Goal: Task Accomplishment & Management: Manage account settings

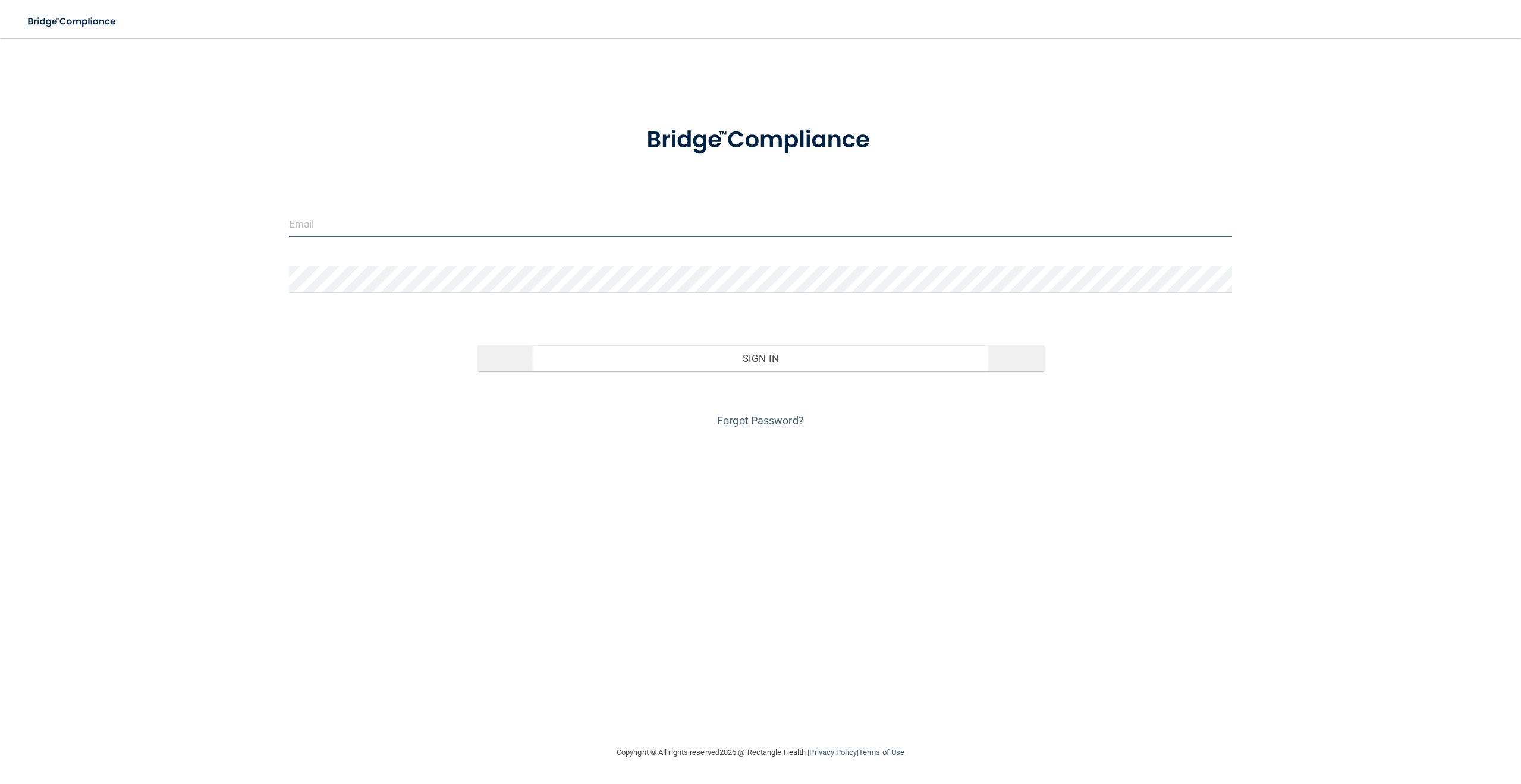
type input "[EMAIL_ADDRESS][DOMAIN_NAME]"
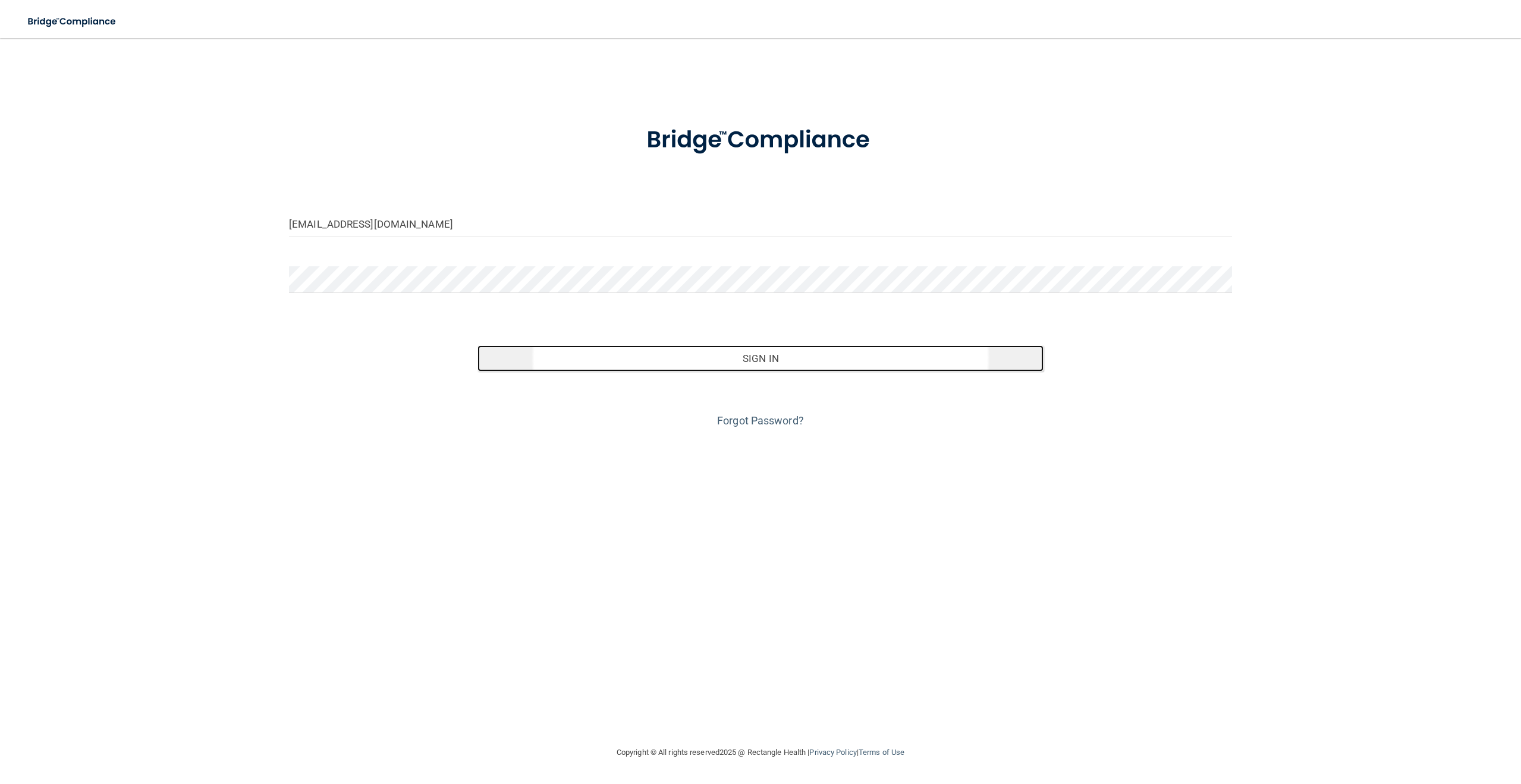
click at [800, 367] on button "Sign In" at bounding box center [761, 358] width 566 height 26
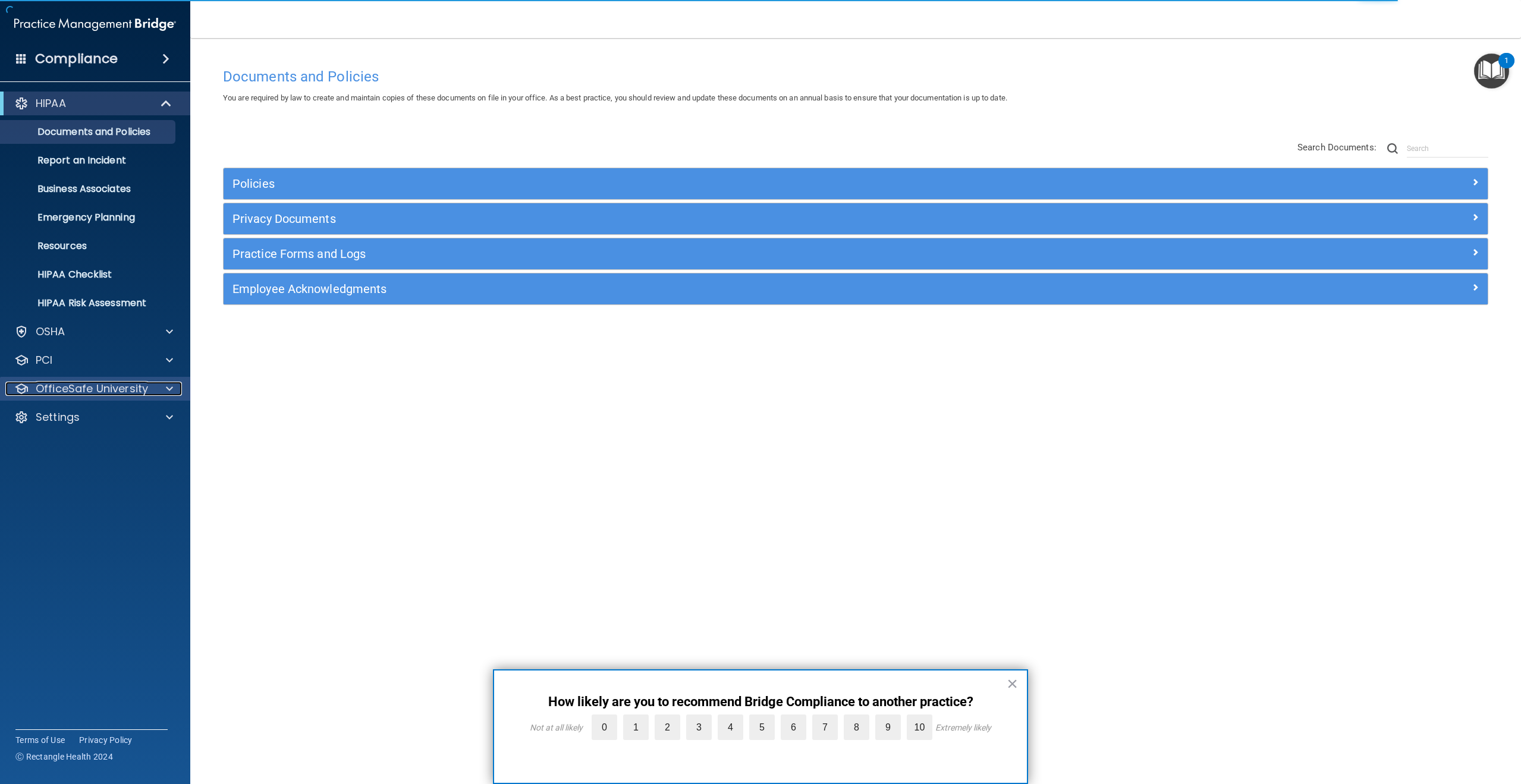
click at [91, 392] on p "OfficeSafe University" at bounding box center [92, 389] width 112 height 14
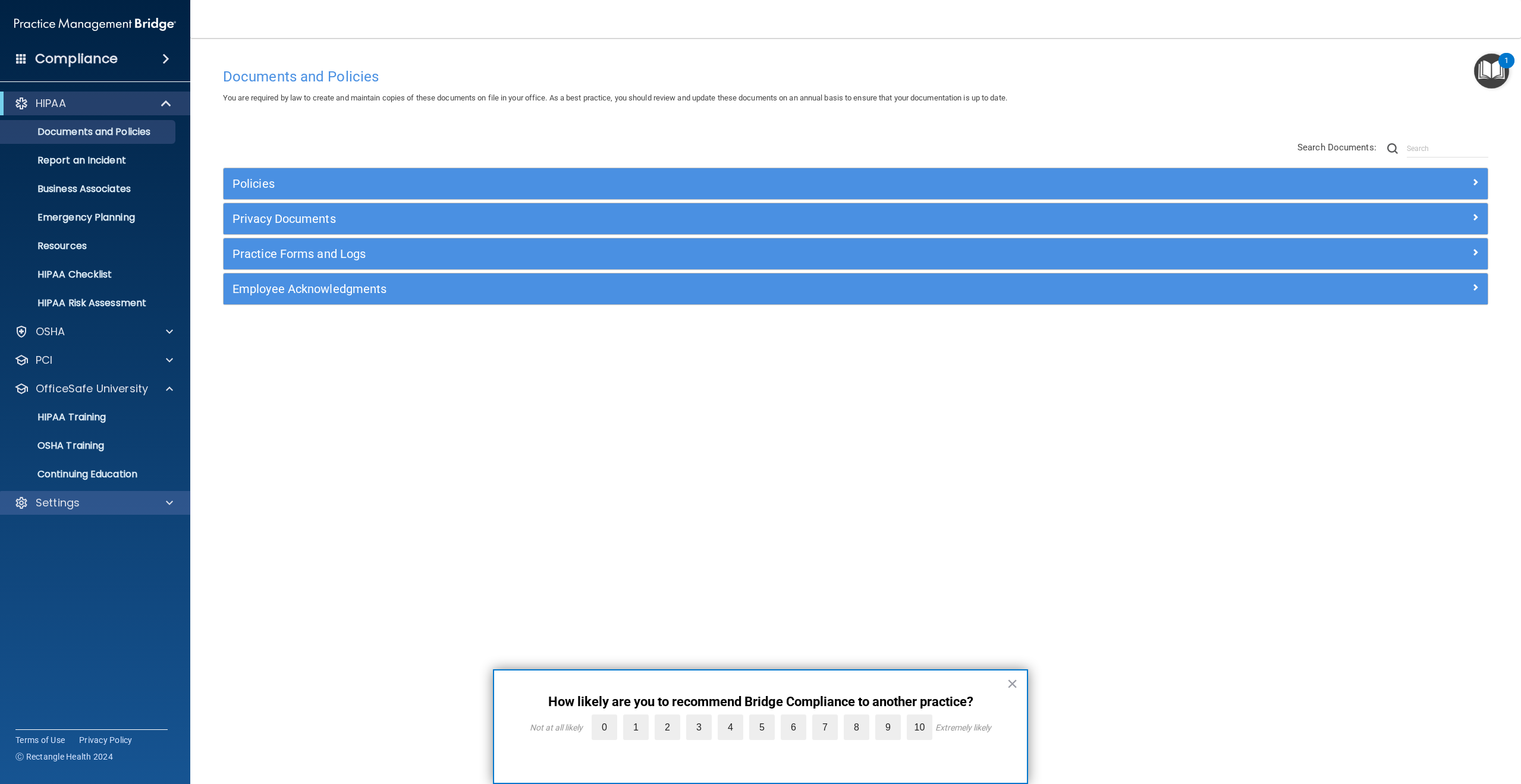
click at [79, 491] on div "Settings" at bounding box center [95, 503] width 190 height 23
click at [67, 495] on div "Settings" at bounding box center [95, 503] width 190 height 23
click at [168, 507] on span at bounding box center [170, 503] width 7 height 14
click at [56, 555] on p "My Users" at bounding box center [89, 559] width 163 height 12
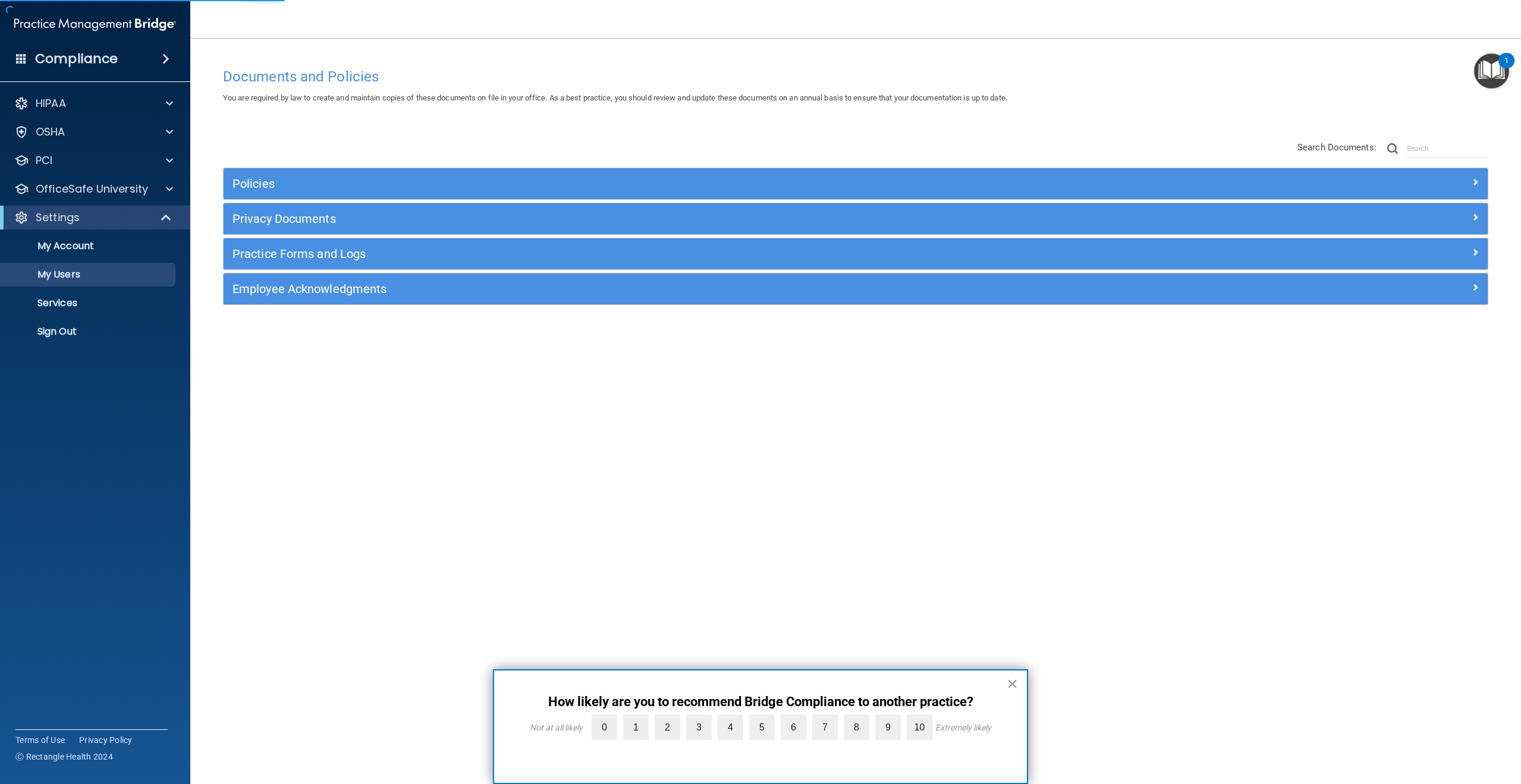
select select "20"
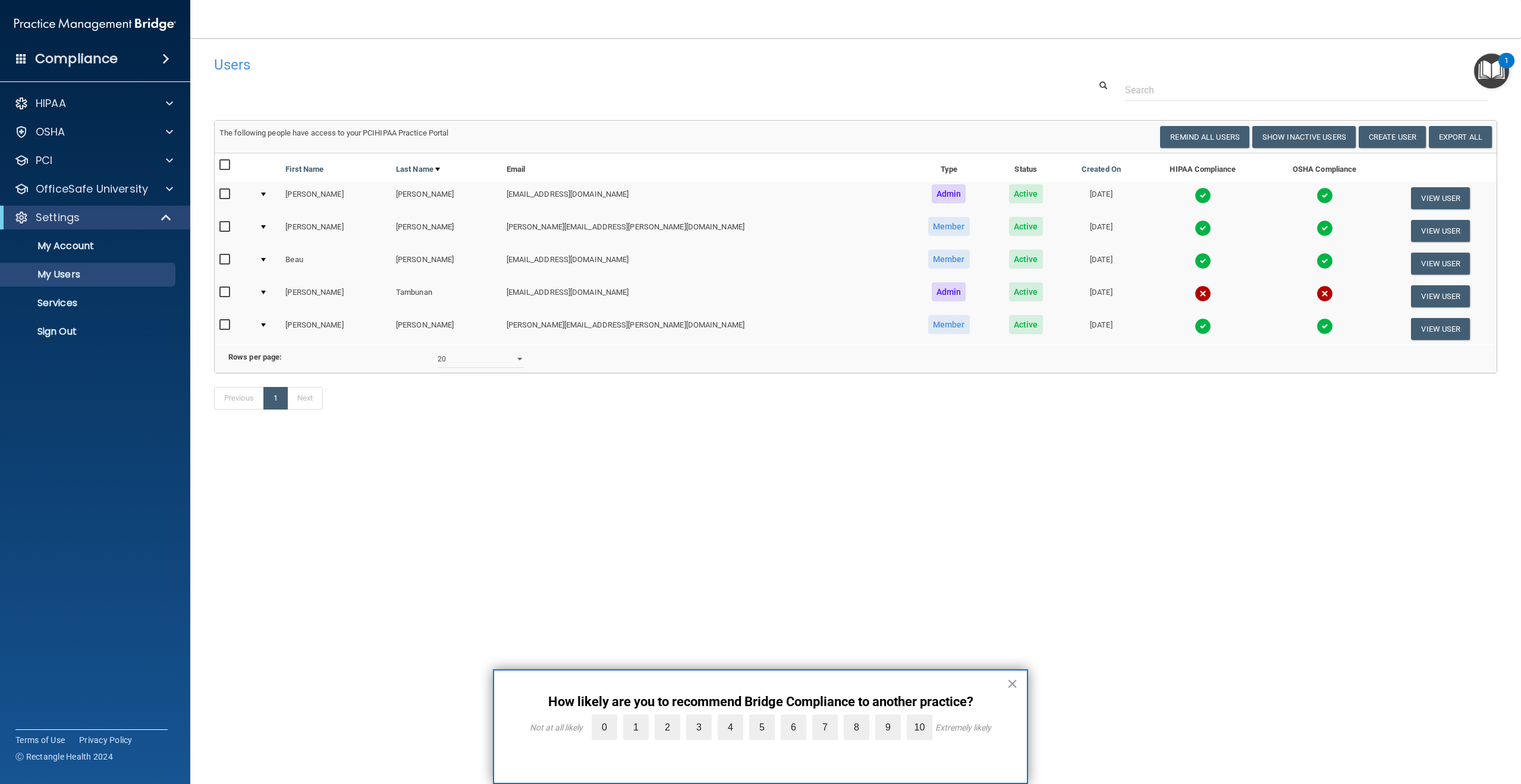
click at [272, 257] on td at bounding box center [267, 263] width 26 height 32
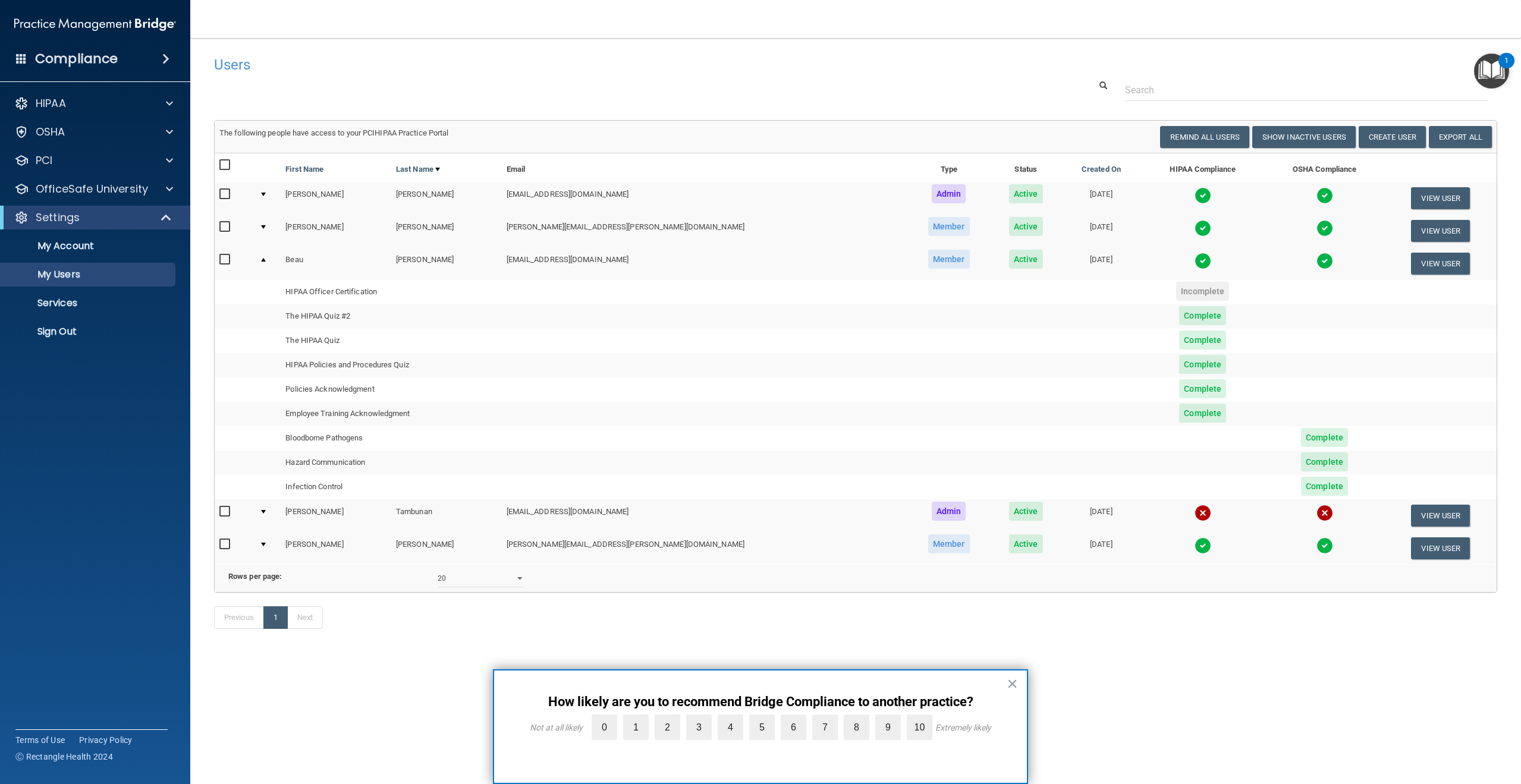
click at [269, 256] on td at bounding box center [267, 263] width 26 height 32
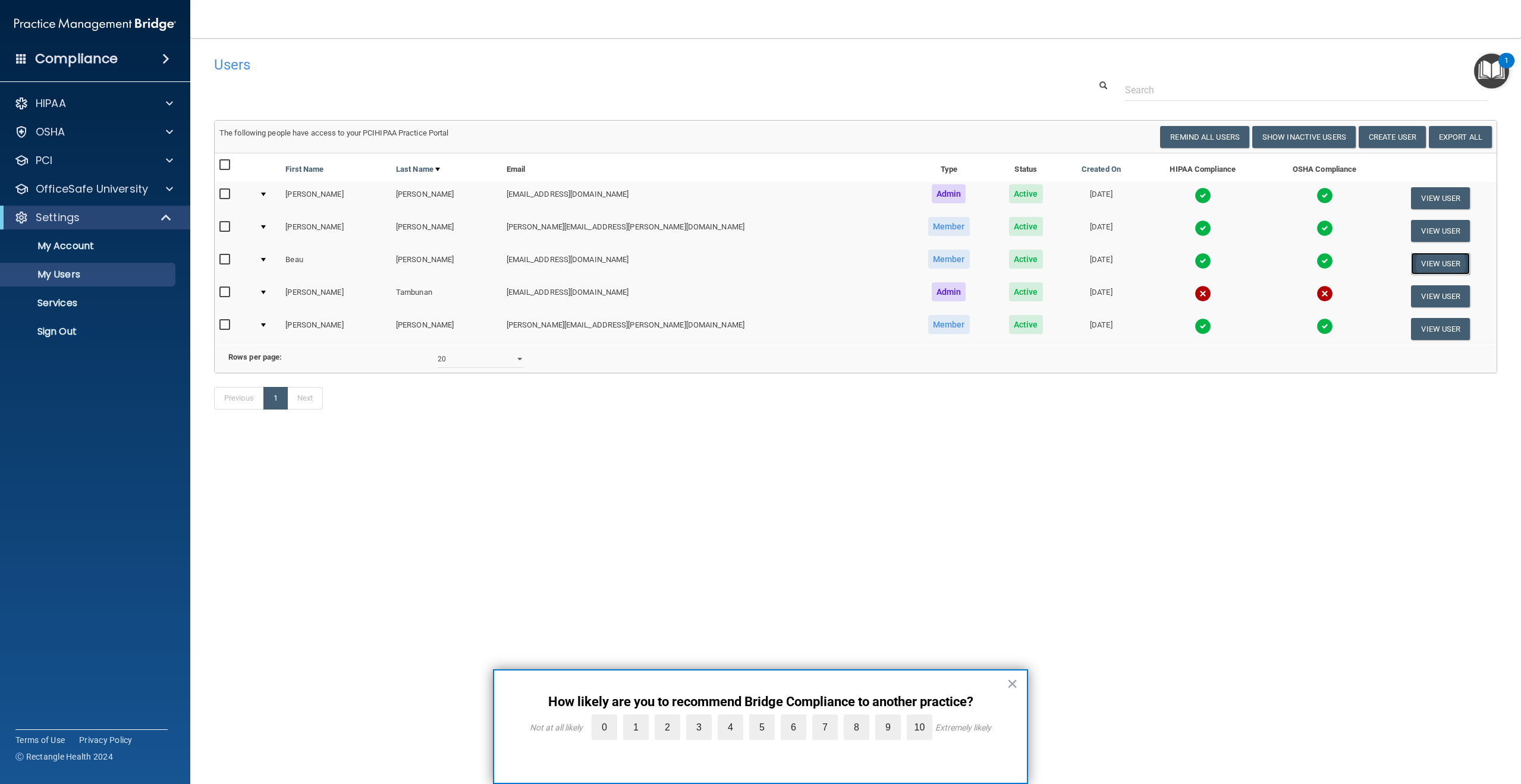
click at [1427, 263] on button "View User" at bounding box center [1441, 263] width 59 height 22
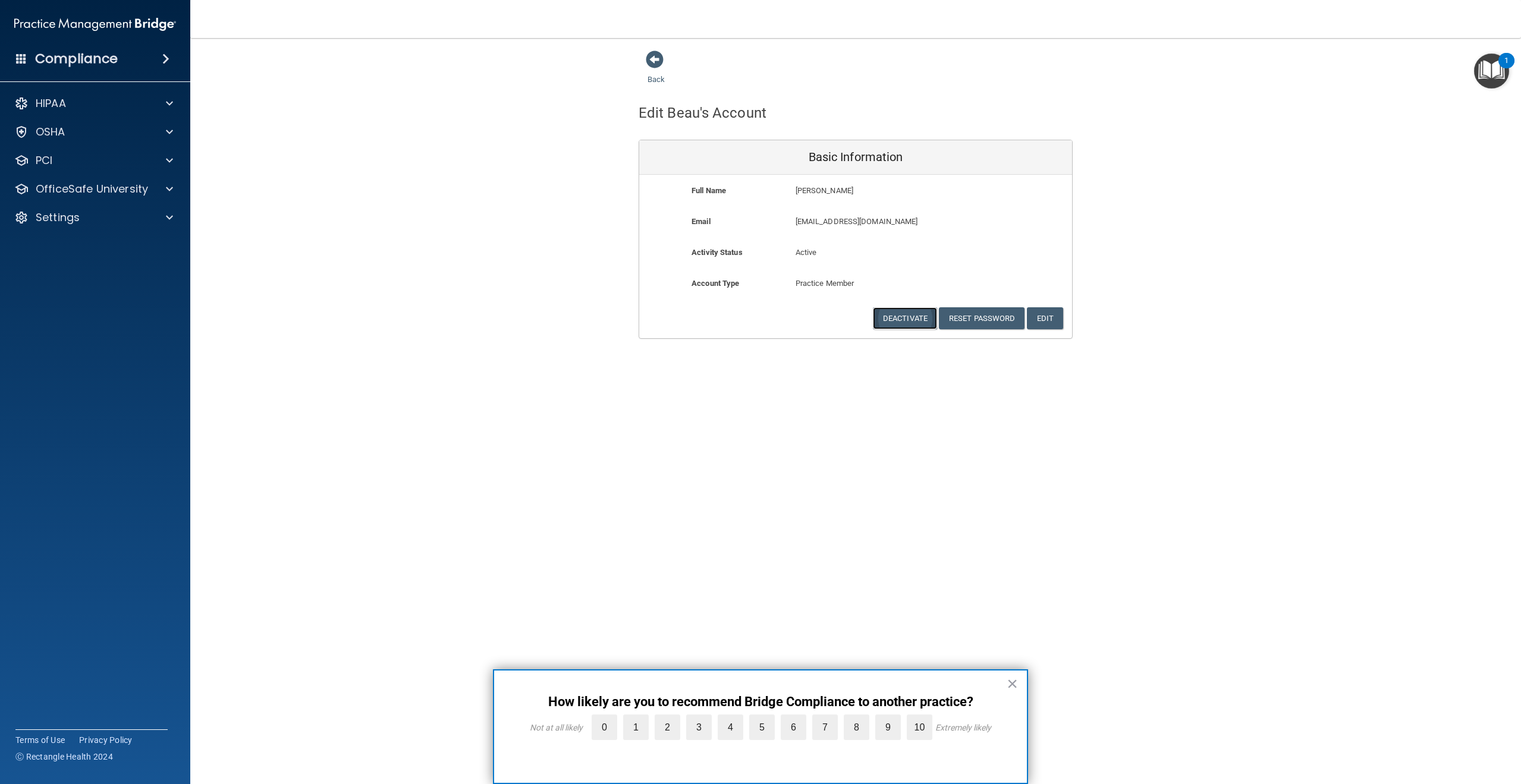
click at [884, 315] on button "Deactivate" at bounding box center [905, 318] width 64 height 22
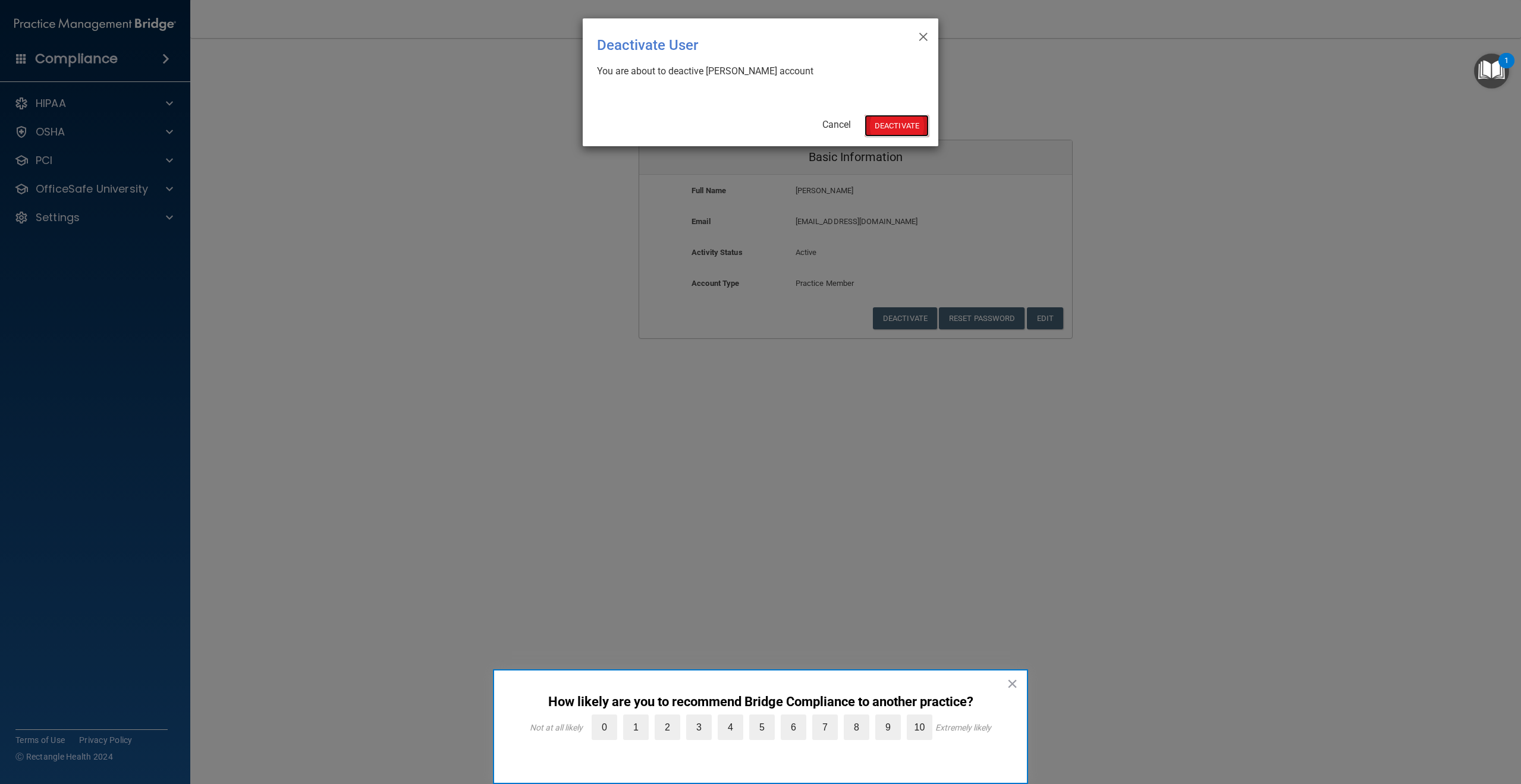
click at [898, 124] on button "Deactivate" at bounding box center [896, 126] width 64 height 22
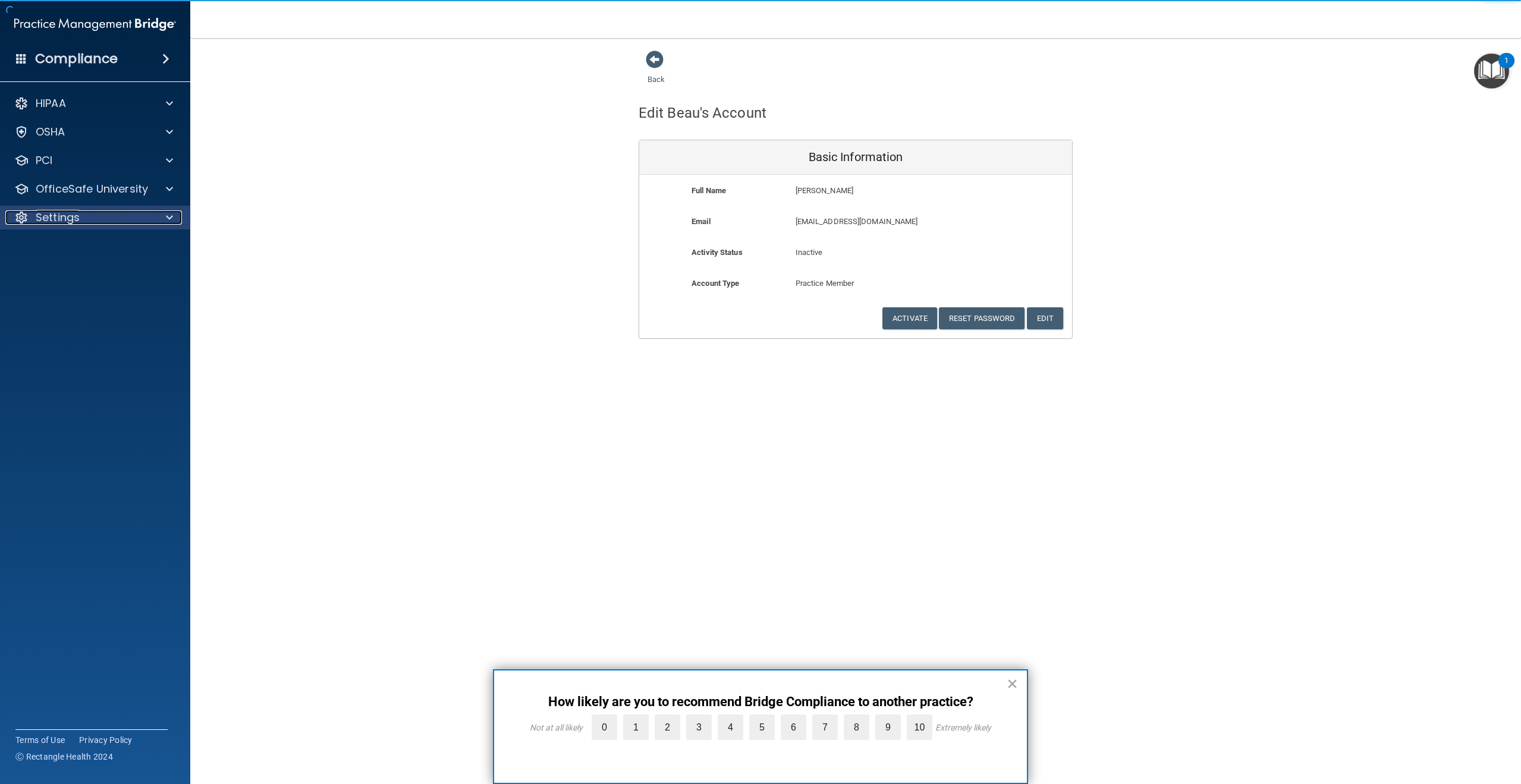
click at [151, 221] on div "Settings" at bounding box center [79, 217] width 147 height 14
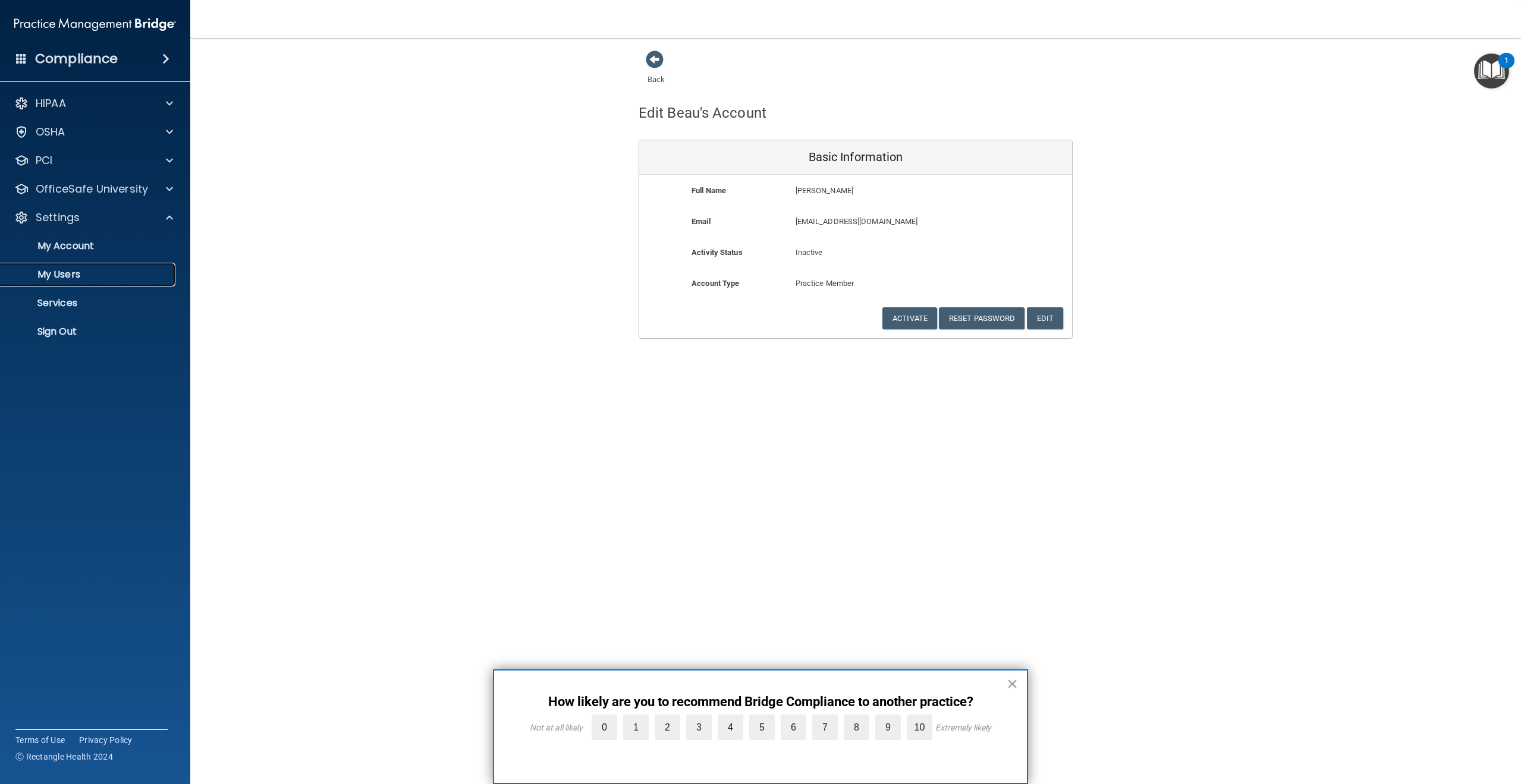
click at [113, 276] on p "My Users" at bounding box center [89, 274] width 163 height 12
select select "20"
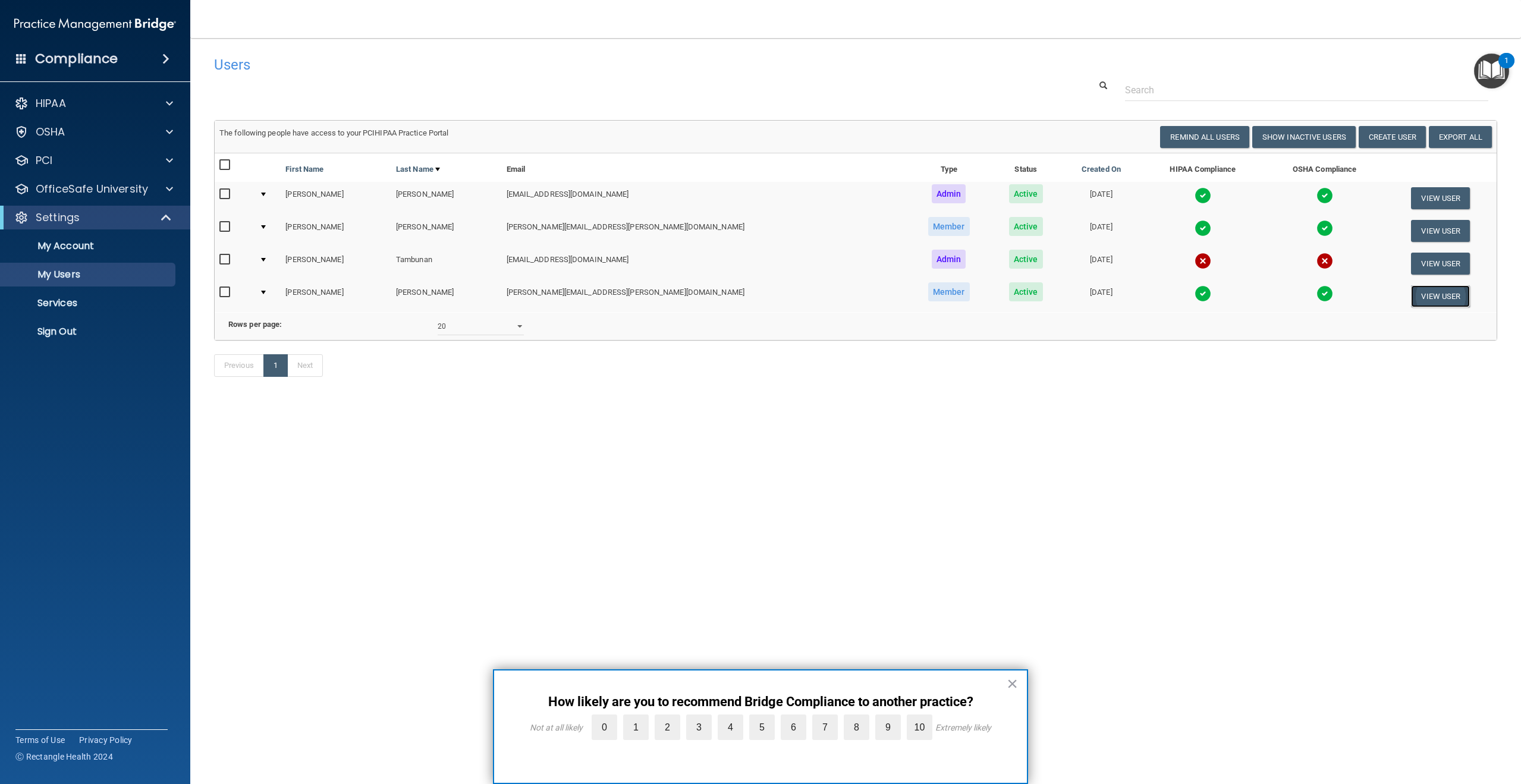
click at [1419, 291] on button "View User" at bounding box center [1441, 296] width 59 height 22
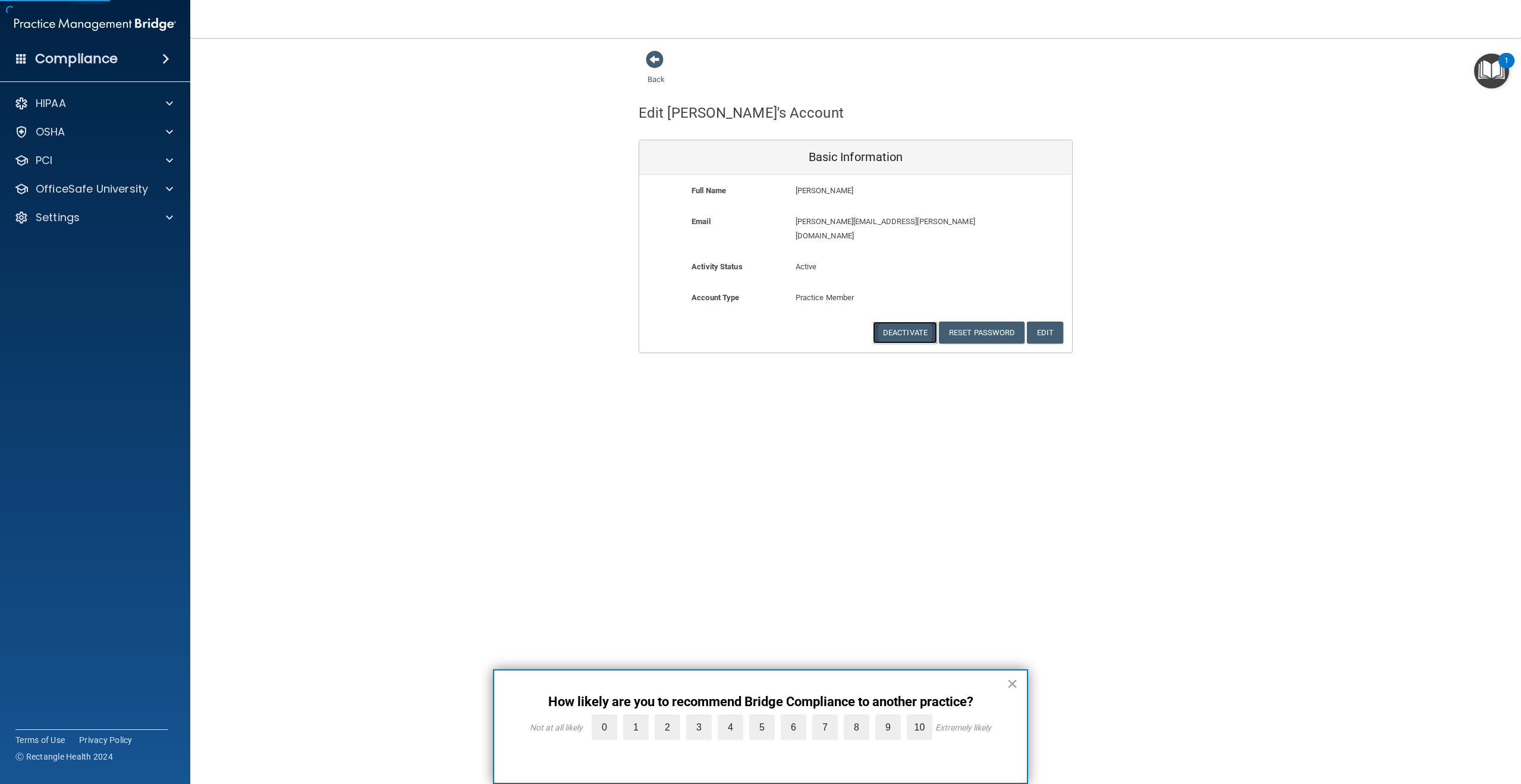
click at [902, 322] on button "Deactivate" at bounding box center [905, 332] width 64 height 22
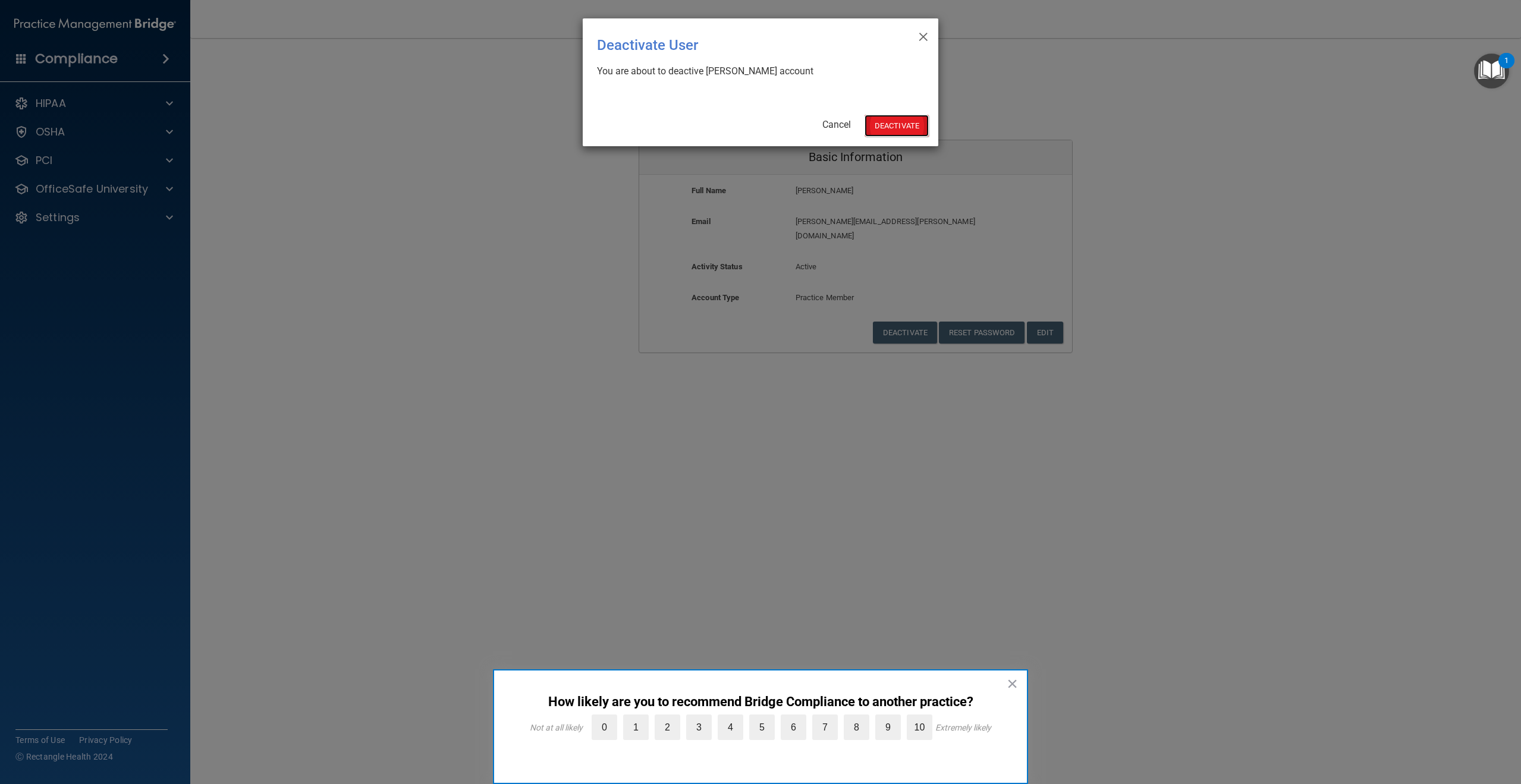
click at [896, 128] on button "Deactivate" at bounding box center [896, 126] width 64 height 22
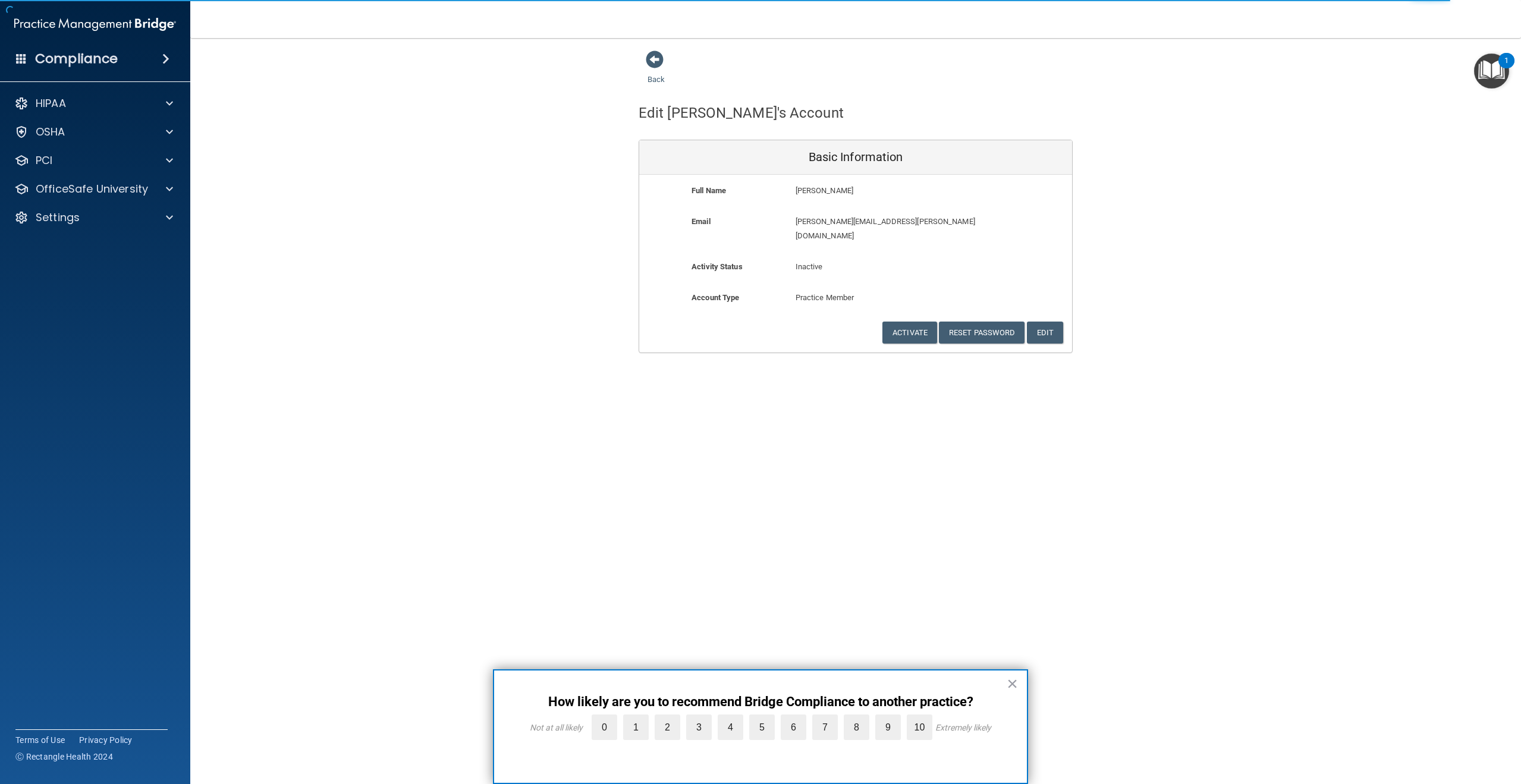
click at [728, 374] on div "Back Edit Vanessa's Account Basic Information Full Name Vanessa Zamora Vanessa …" at bounding box center [855, 392] width 1284 height 683
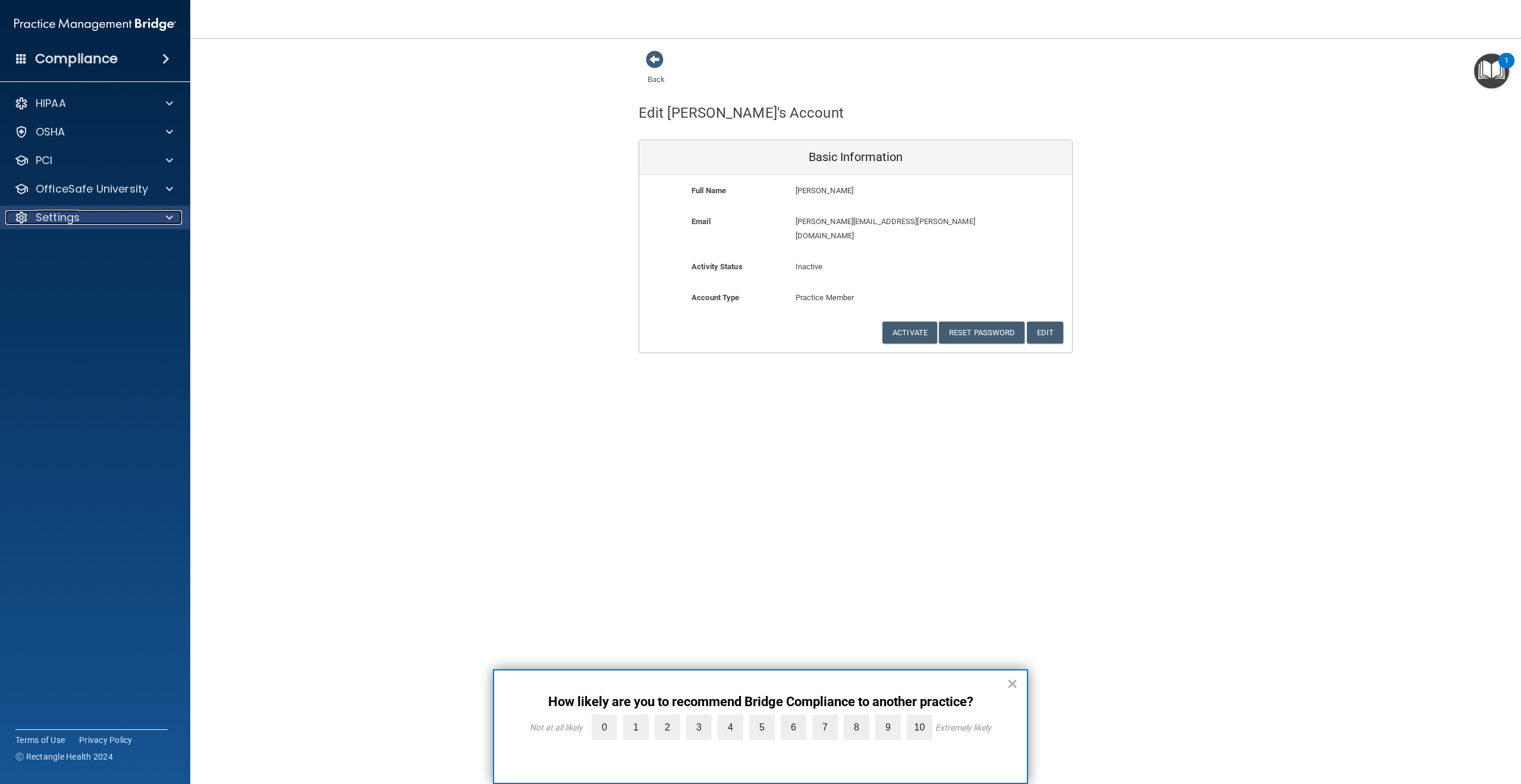
click at [117, 221] on div "Settings" at bounding box center [79, 217] width 147 height 14
click at [68, 269] on p "My Users" at bounding box center [89, 274] width 163 height 12
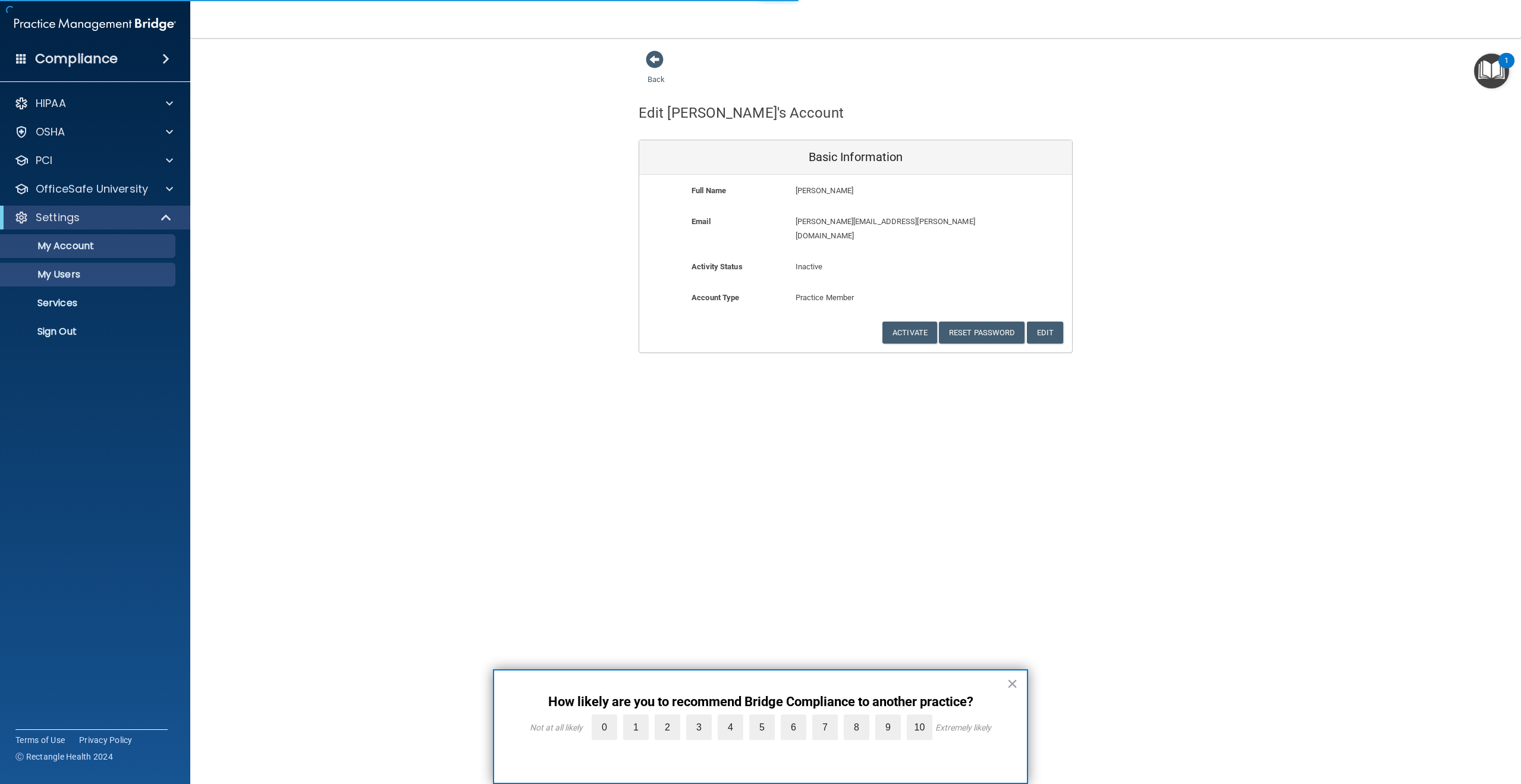
select select "20"
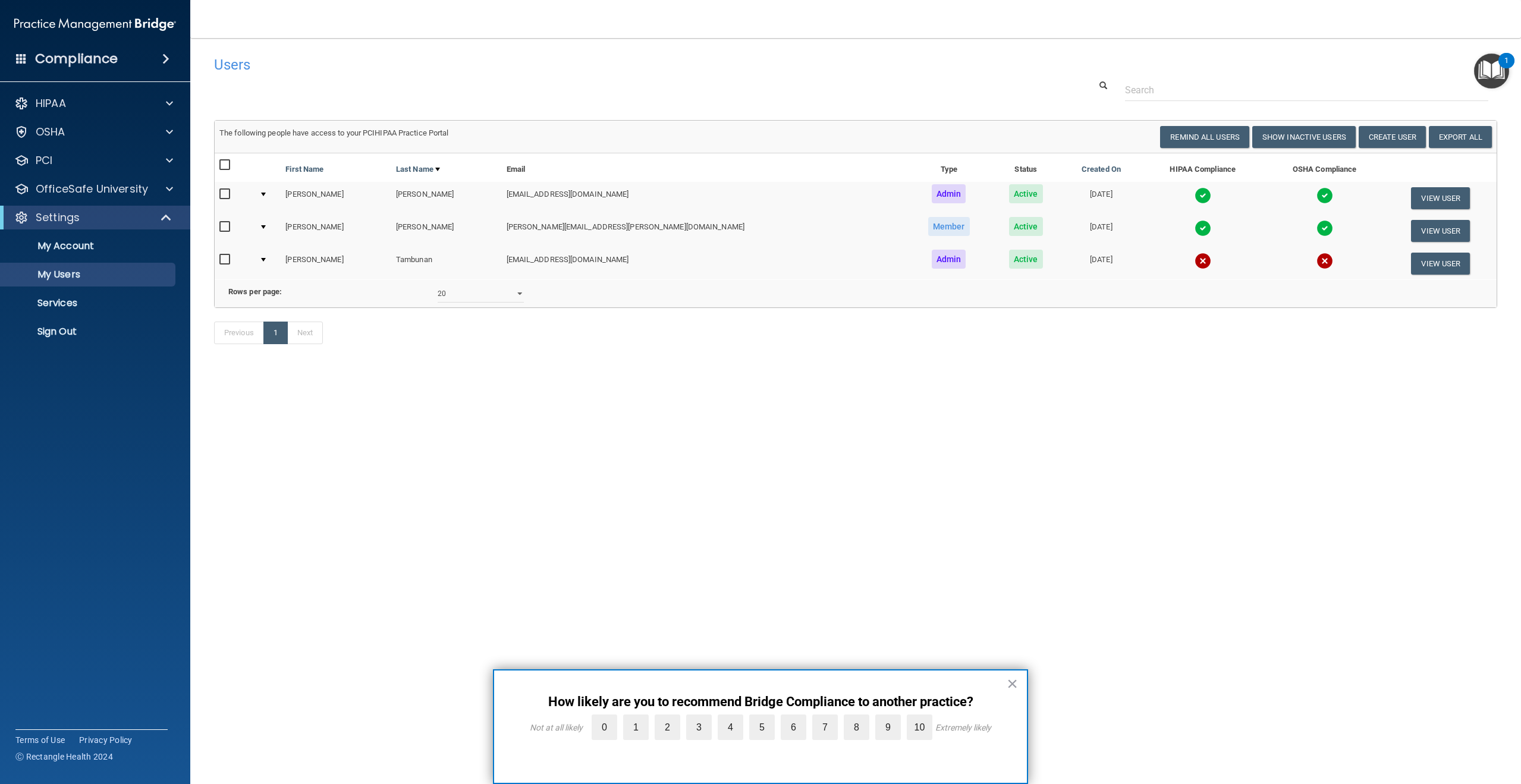
click at [545, 467] on div "Users Success! New user created. × Error! The user couldn't be created. × Succe…" at bounding box center [855, 392] width 1284 height 683
click at [1384, 454] on div "Users Success! New user created. × Error! The user couldn't be created. × Succe…" at bounding box center [855, 392] width 1284 height 683
click at [1402, 140] on button "Create User" at bounding box center [1393, 137] width 67 height 22
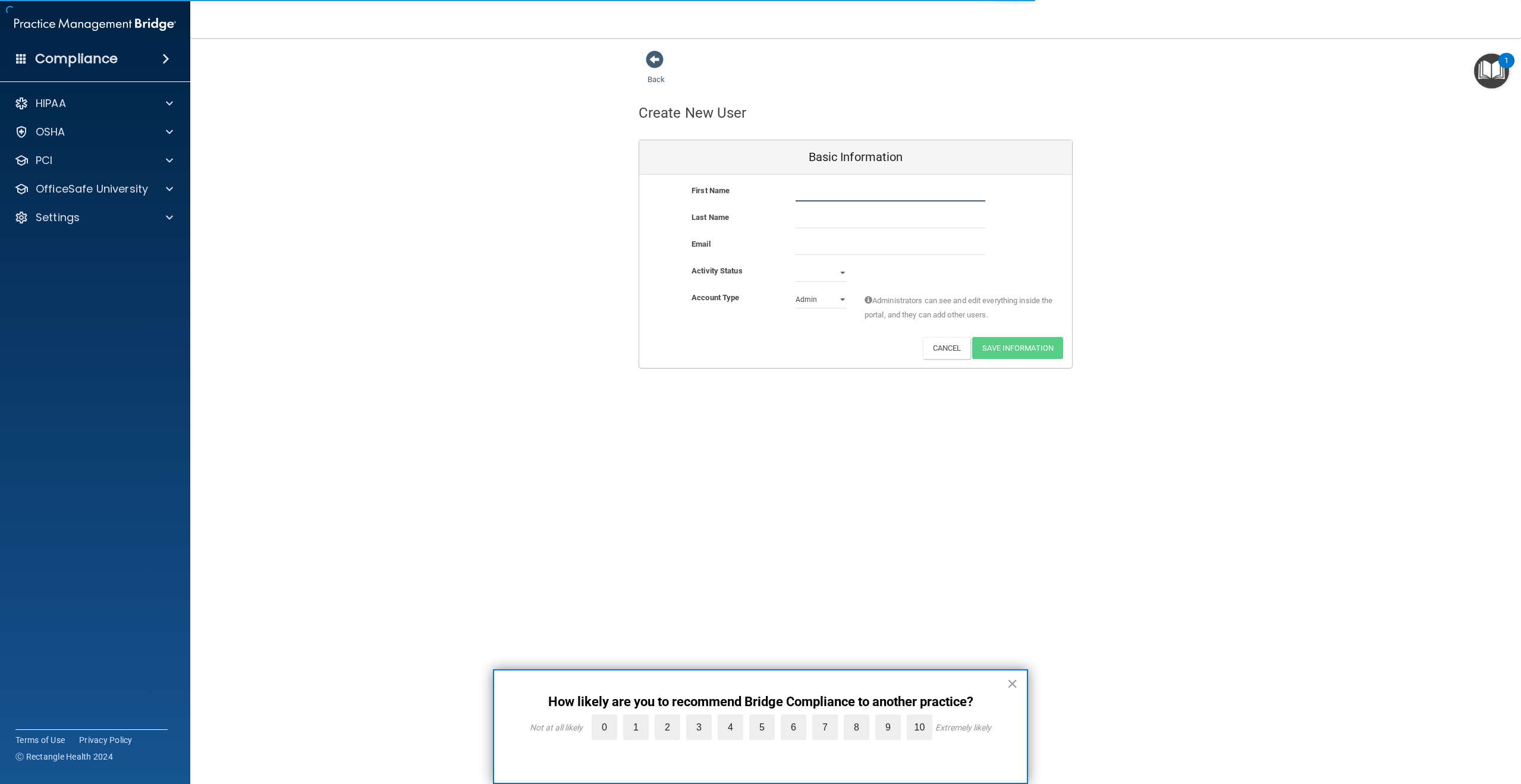
click at [816, 191] on input "text" at bounding box center [890, 193] width 190 height 18
type input "Cailin"
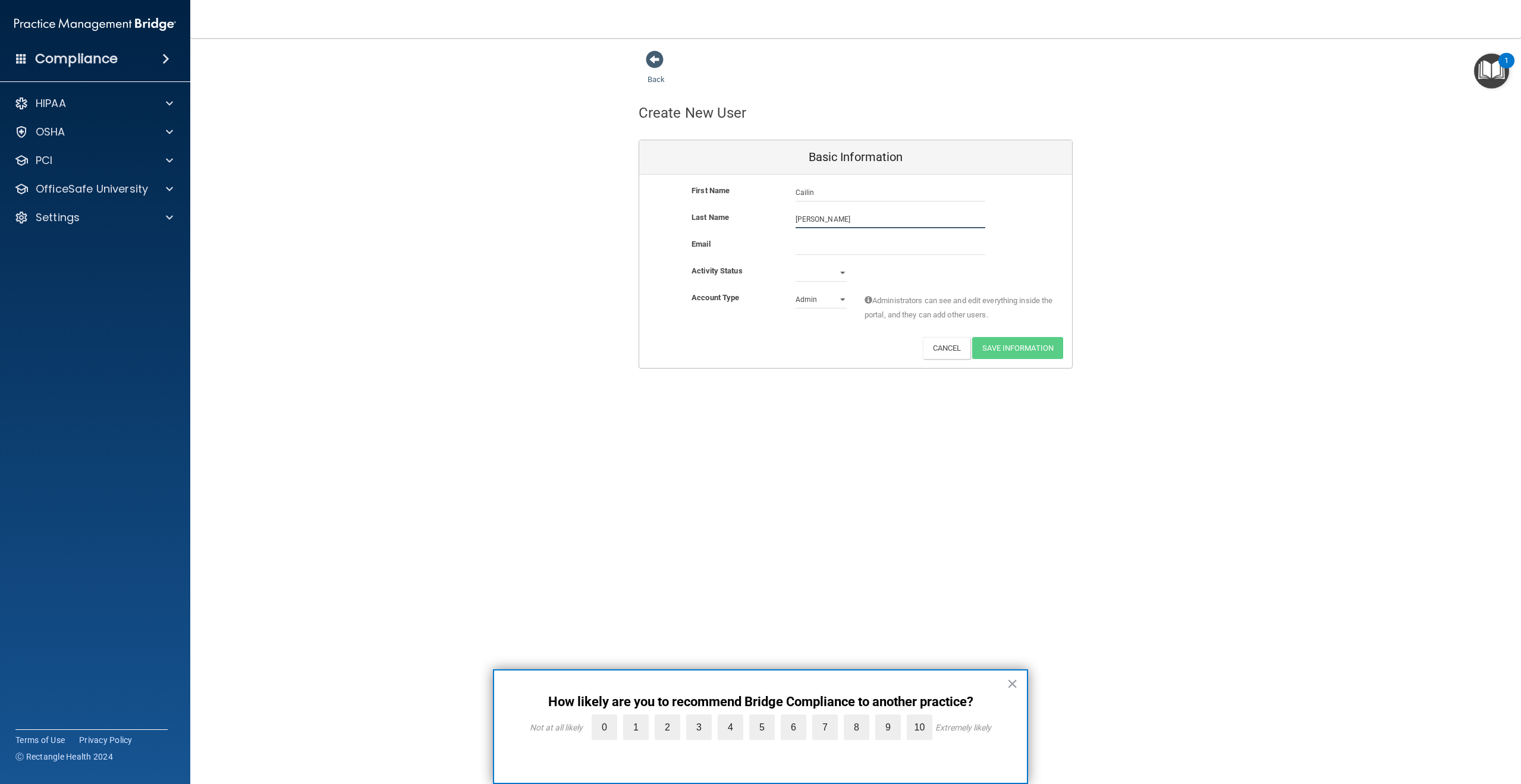
type input "Arandia"
paste input "cailin.arandia"
type input "cailin.arandia@arcdentalhealth.com"
click at [833, 275] on select "Active Inactive" at bounding box center [821, 276] width 51 height 18
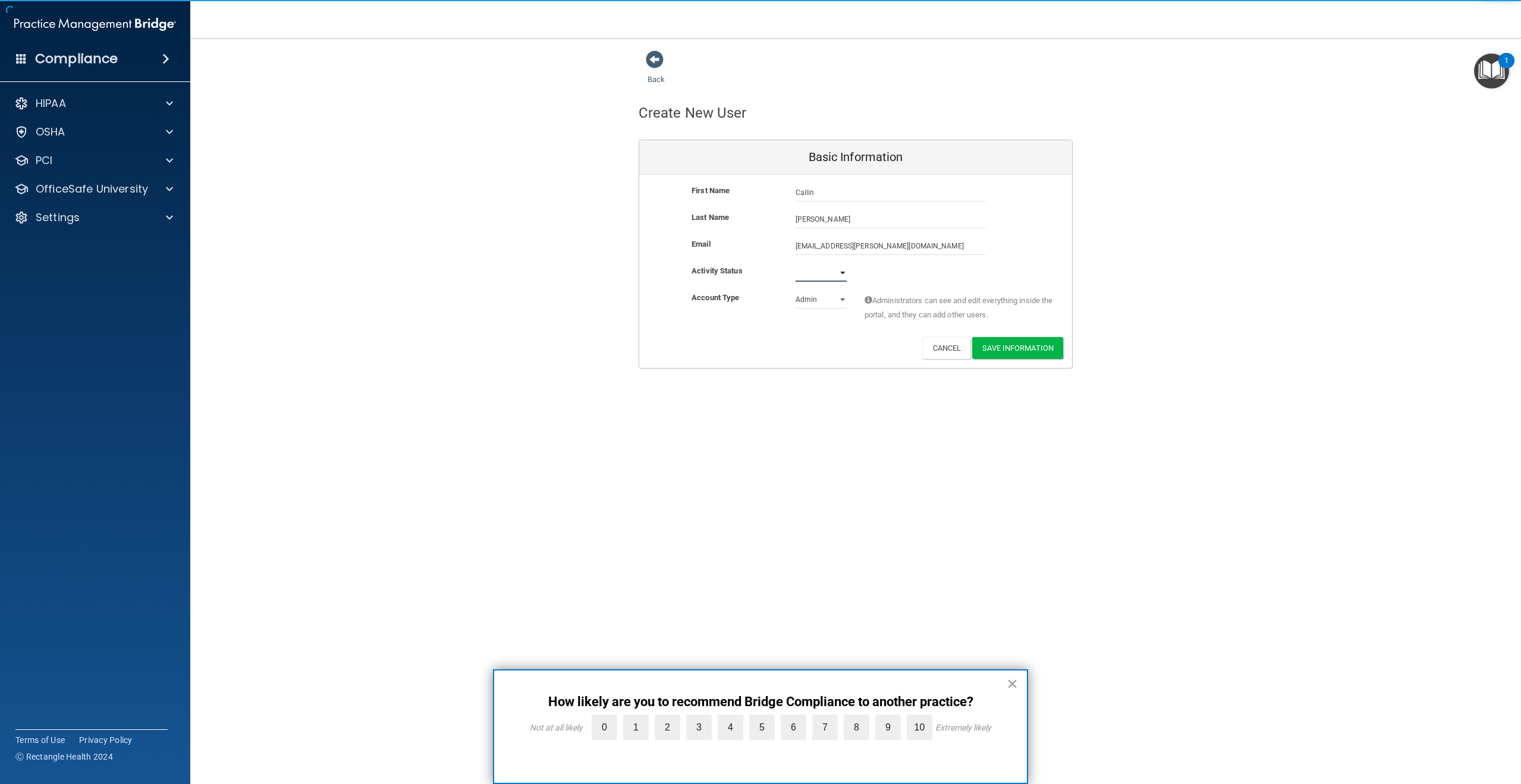
select select "active"
click at [796, 264] on select "Active Inactive" at bounding box center [821, 273] width 51 height 18
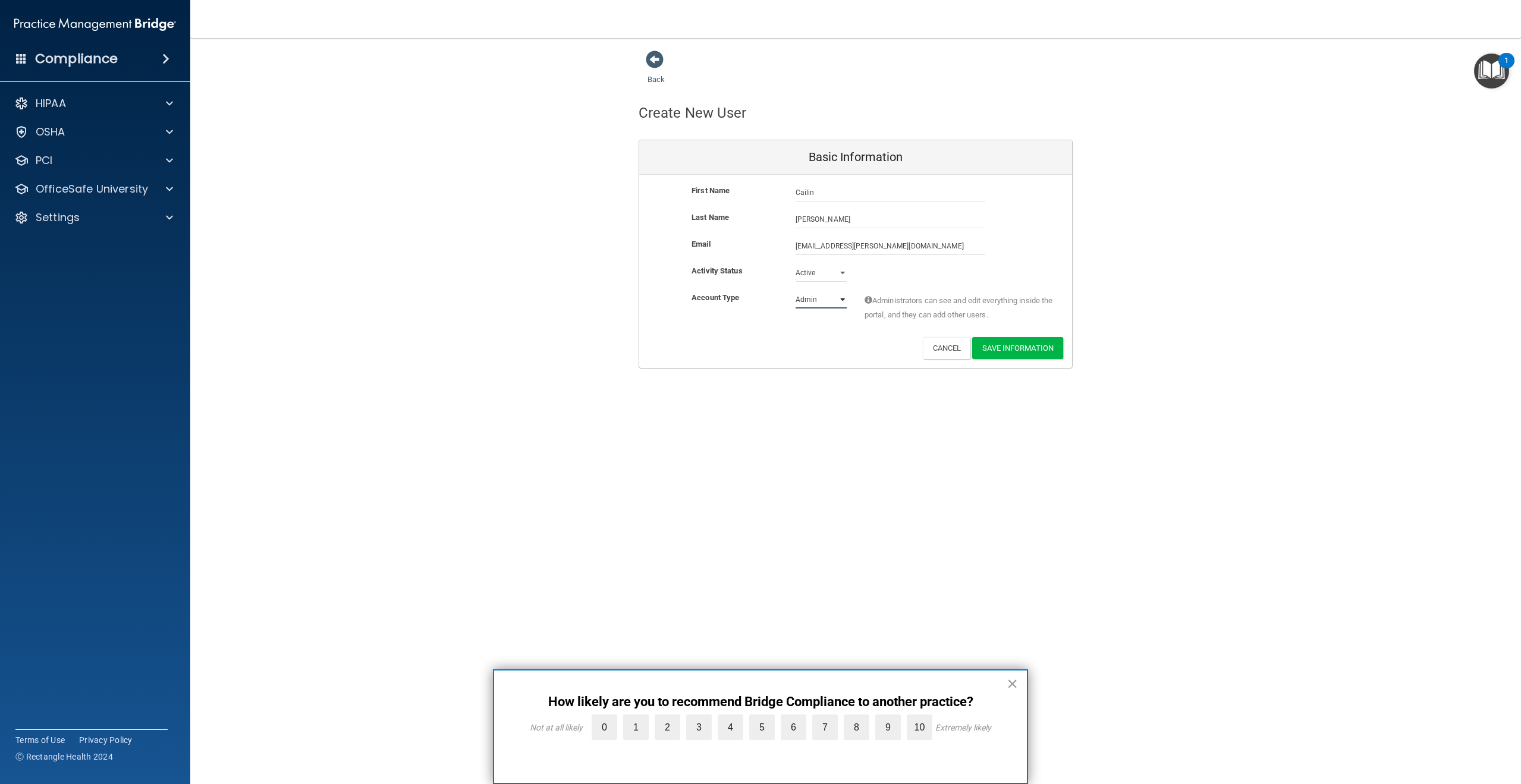
click at [822, 302] on select "Admin Member" at bounding box center [821, 300] width 51 height 18
select select "practice_member"
click at [796, 291] on select "Admin Member" at bounding box center [821, 300] width 51 height 18
click at [821, 442] on div "Back Create New User Basic Information First Name Cailin Arandia Cailin Last Na…" at bounding box center [855, 392] width 1284 height 683
click at [1036, 348] on button "Save Information" at bounding box center [1017, 348] width 91 height 22
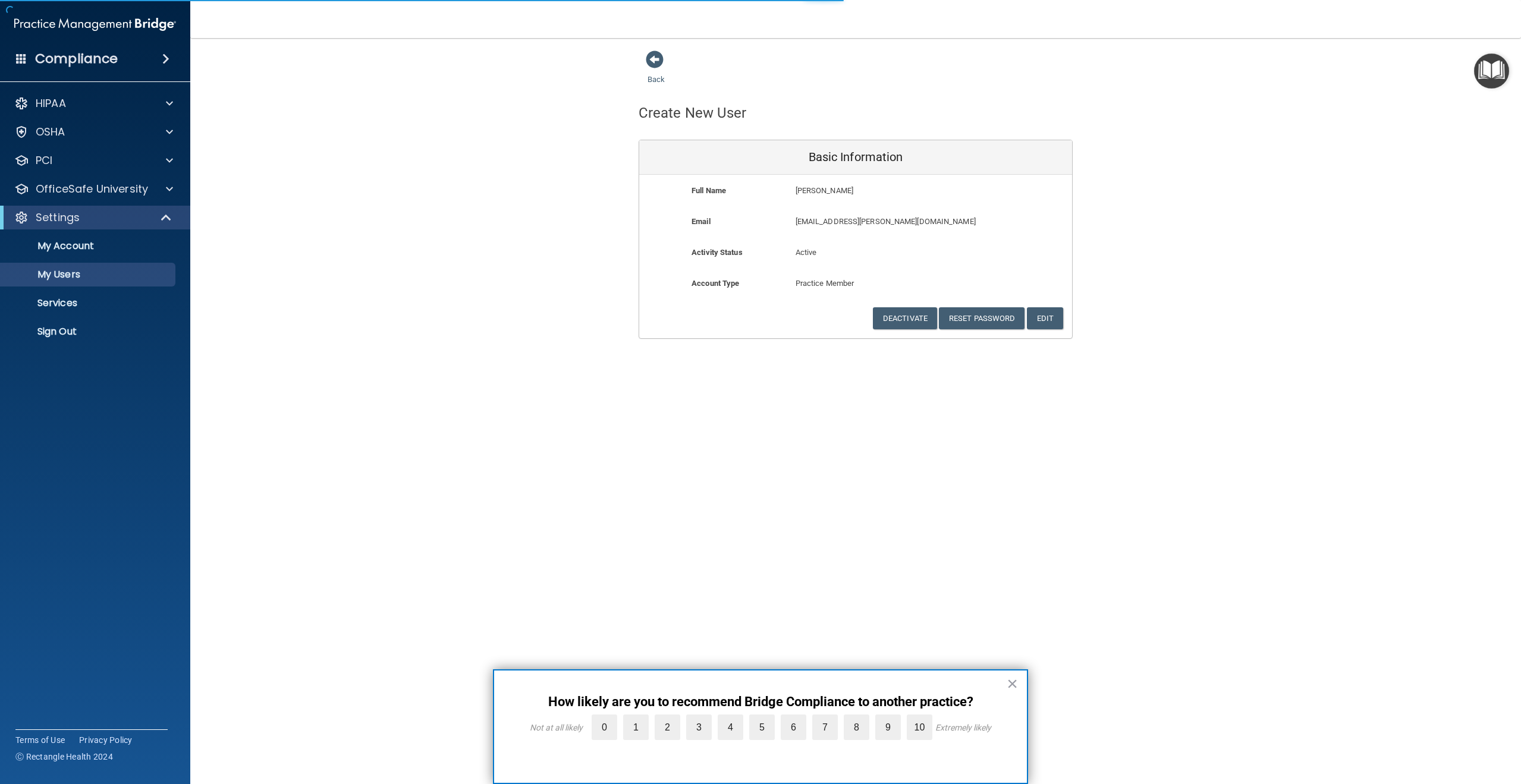
select select "20"
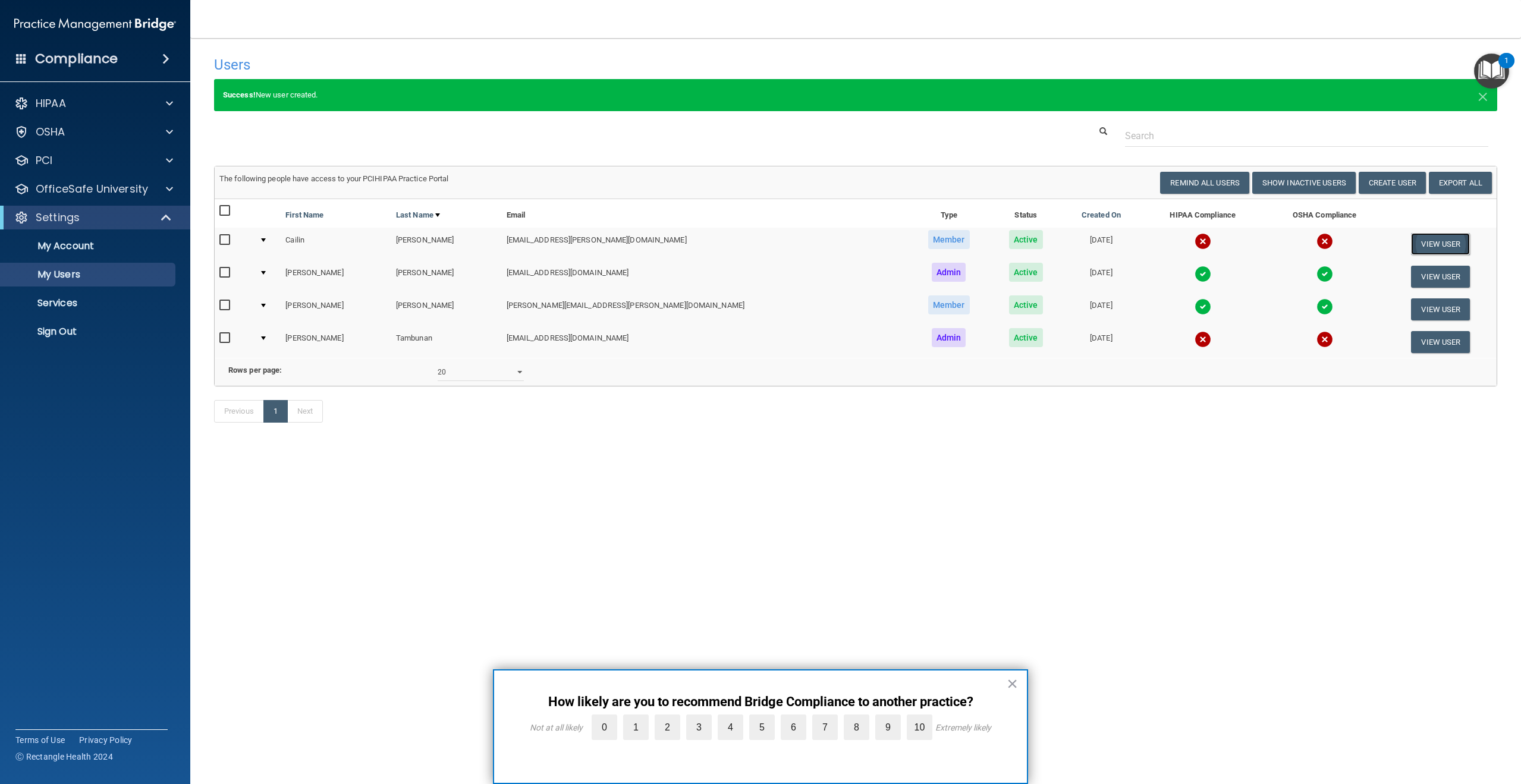
click at [1411, 247] on button "View User" at bounding box center [1441, 243] width 59 height 22
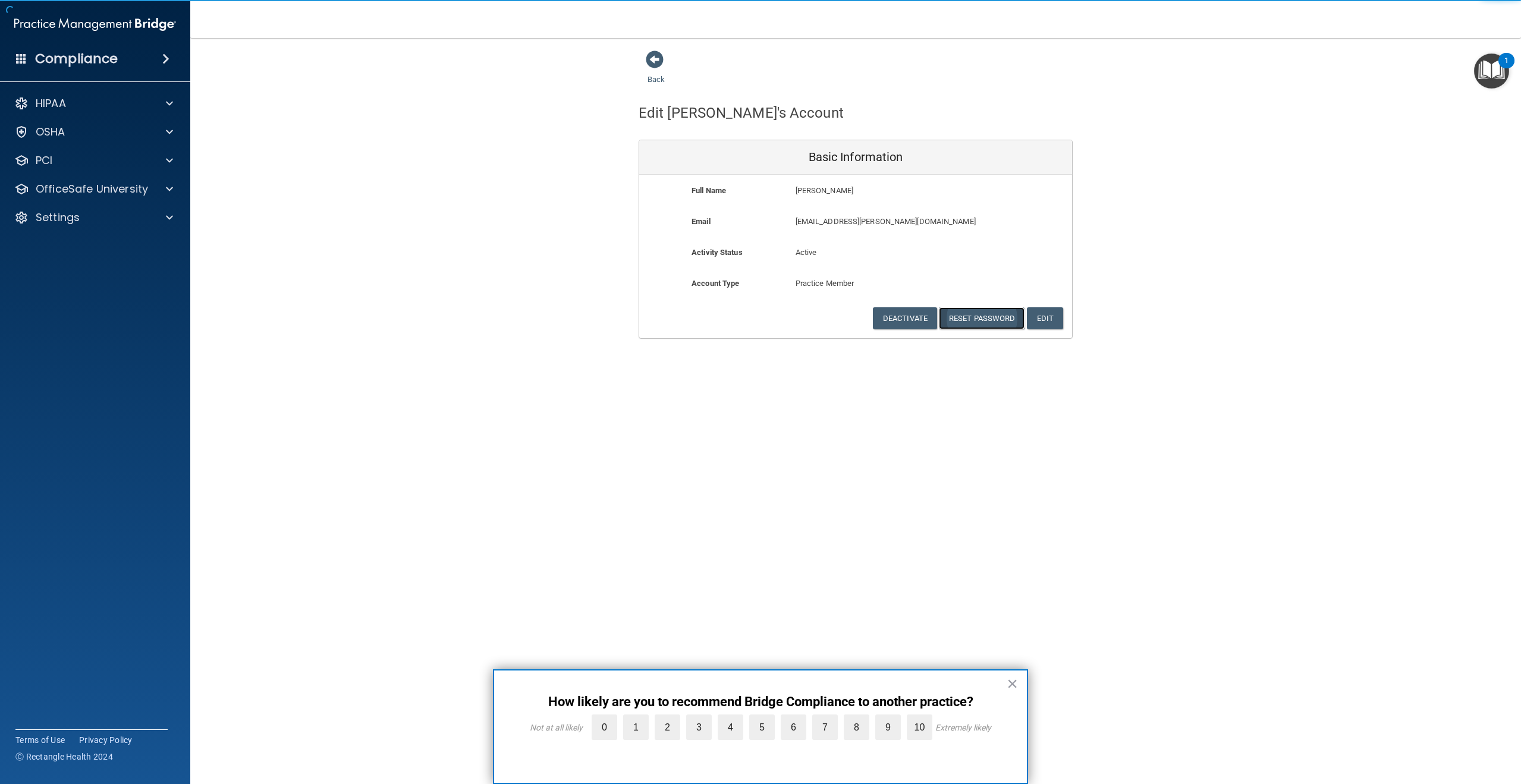
click at [989, 316] on button "Reset Password" at bounding box center [981, 318] width 85 height 22
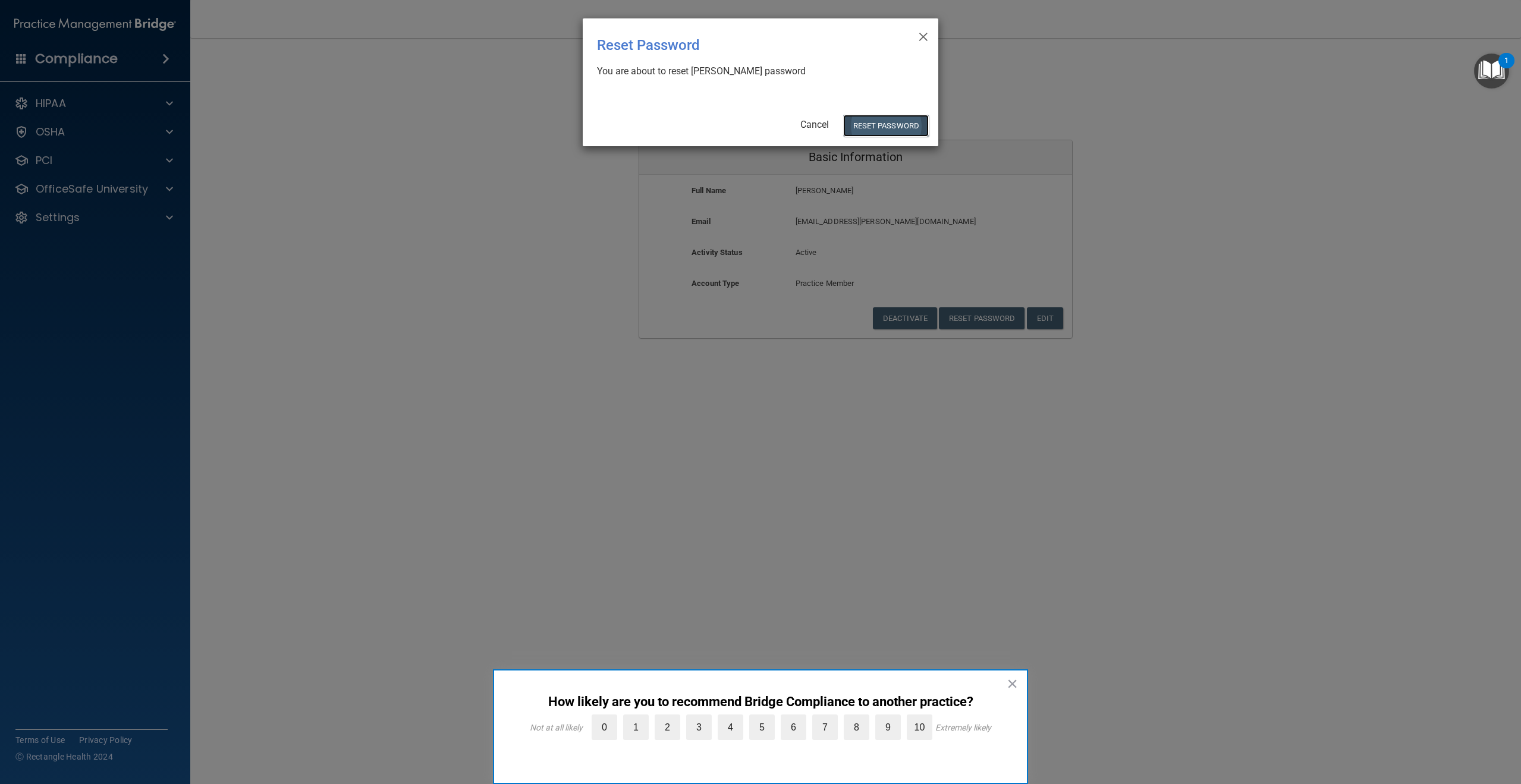
click at [888, 131] on button "Reset Password" at bounding box center [886, 126] width 85 height 22
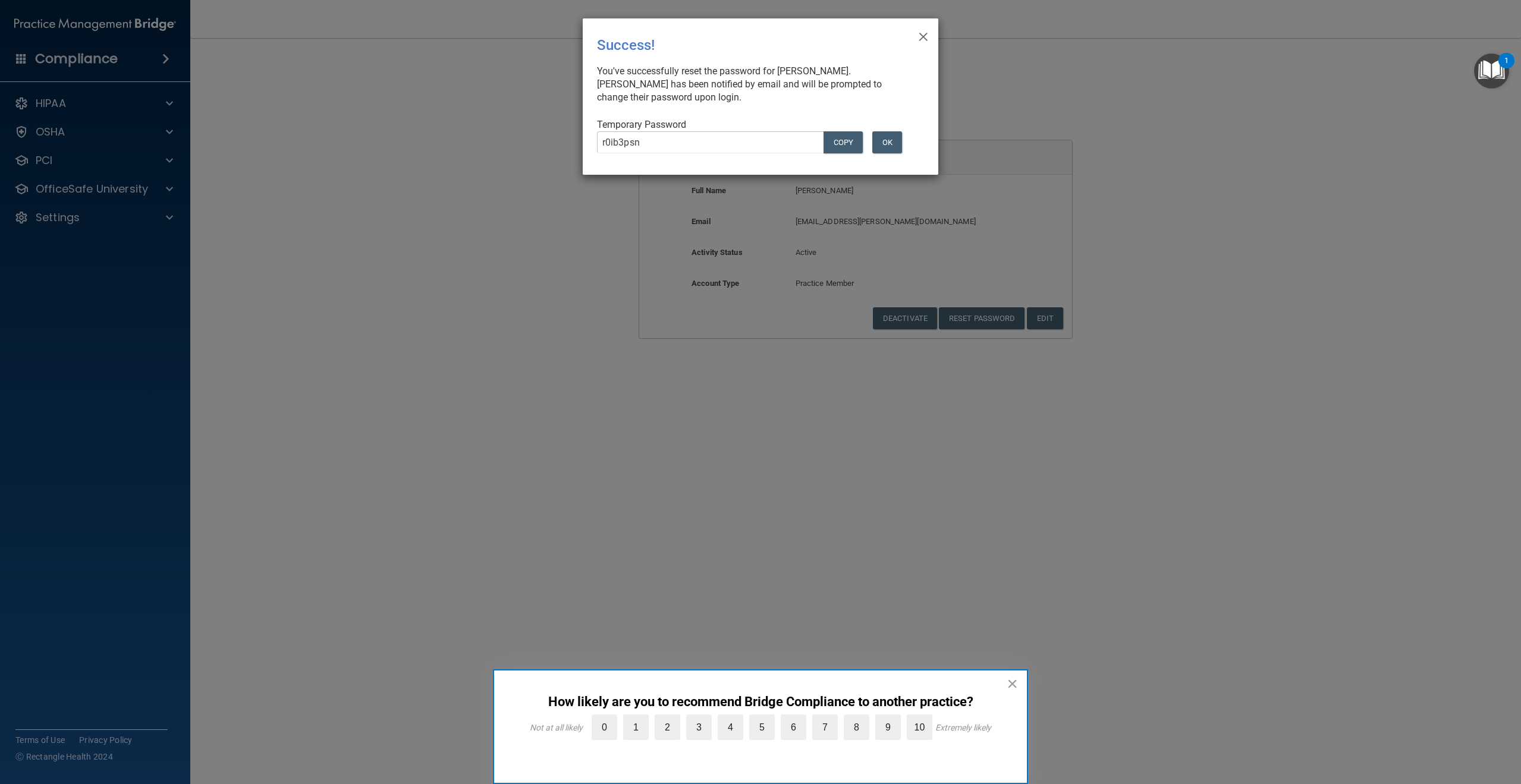
click at [748, 105] on div "× Close Success! You've successfully reset the password for Cailin Arandia. Cai…" at bounding box center [761, 97] width 356 height 156
click at [840, 142] on button "COPY" at bounding box center [844, 142] width 40 height 22
click at [889, 143] on button "OK" at bounding box center [887, 142] width 30 height 22
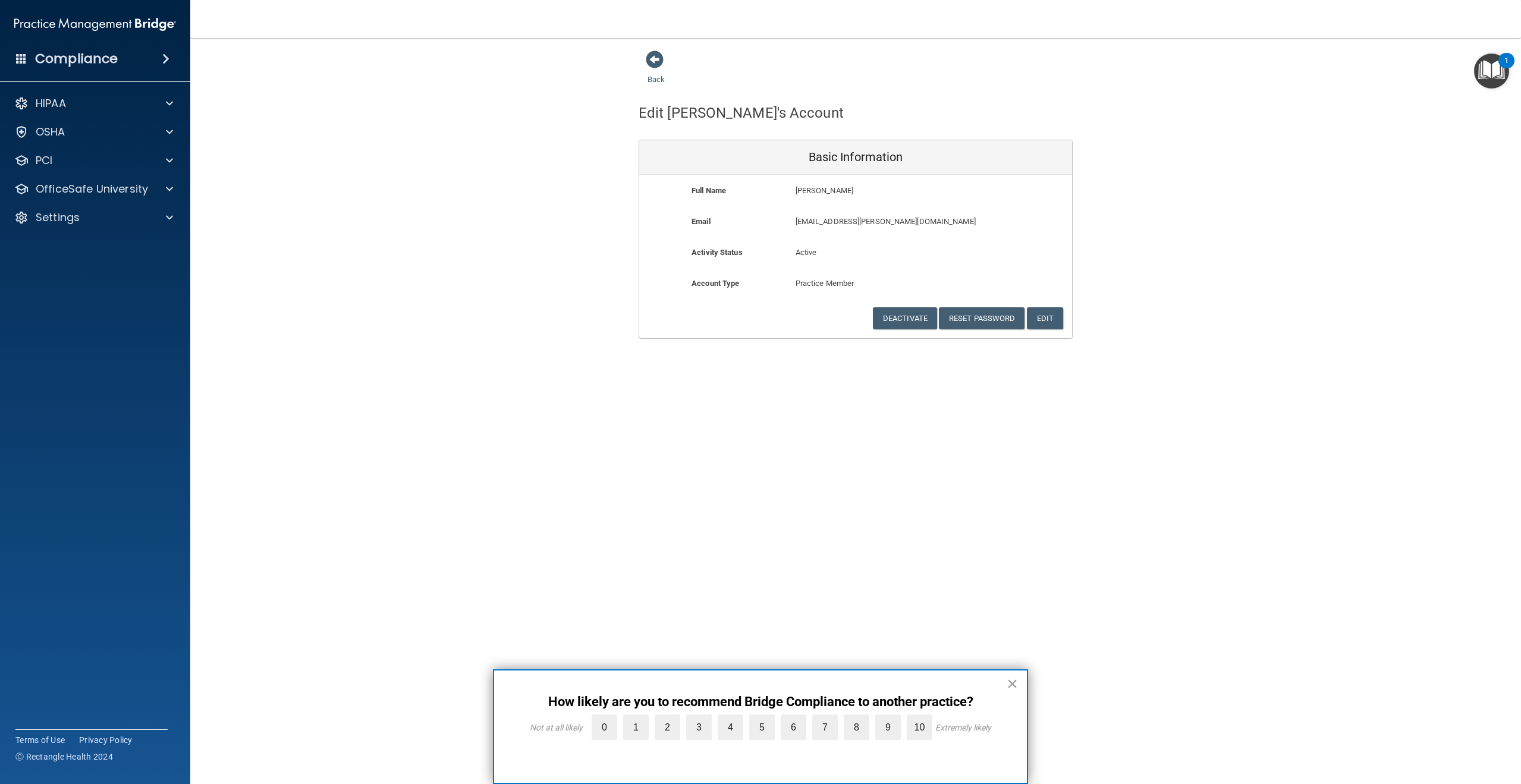
click at [1013, 683] on button "×" at bounding box center [1013, 683] width 12 height 19
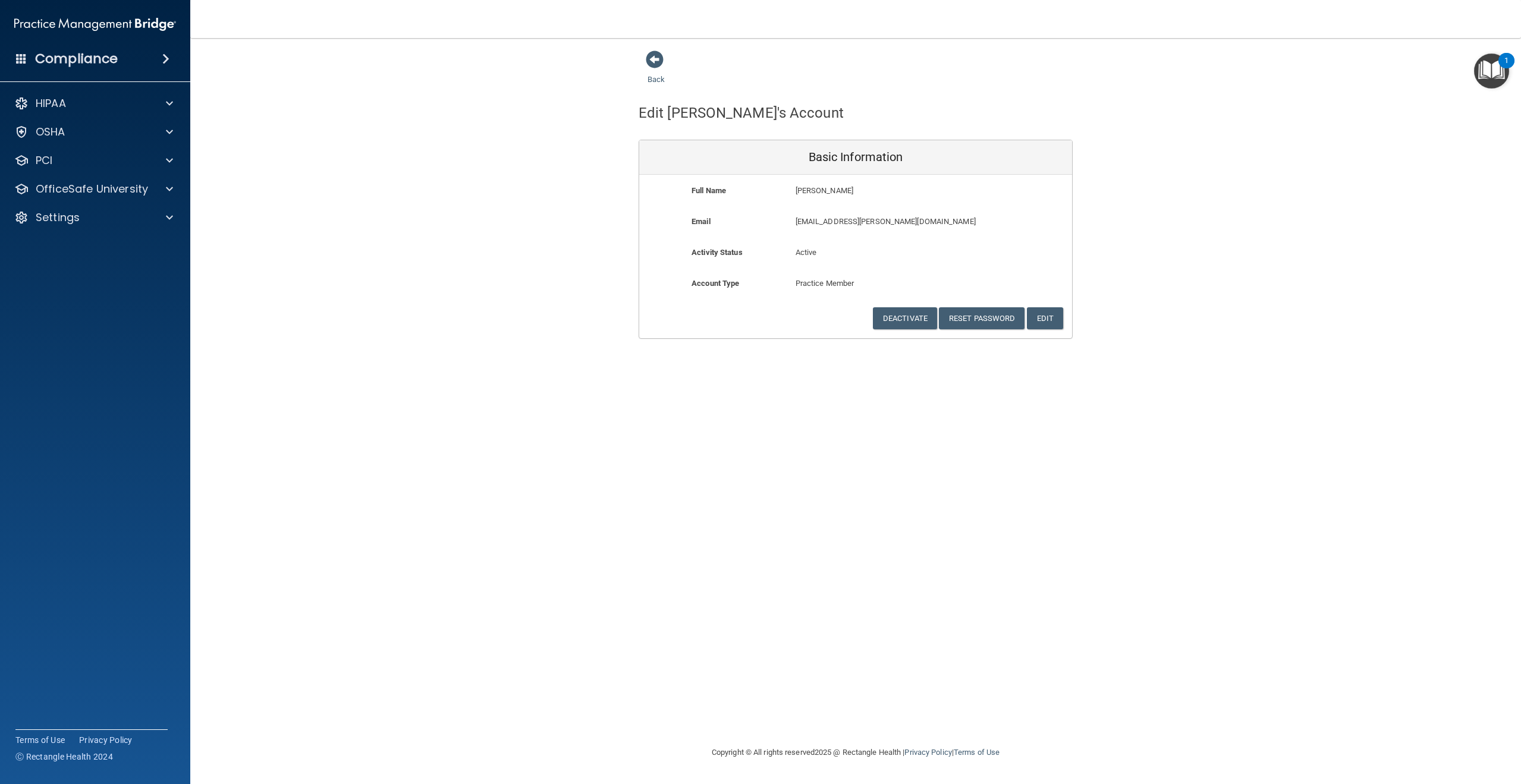
click at [1067, 568] on div "Back Edit Cailin's Account Basic Information Full Name Cailin Arandia Cailin La…" at bounding box center [855, 392] width 1284 height 683
click at [71, 219] on p "Settings" at bounding box center [57, 217] width 44 height 14
click at [52, 269] on p "My Users" at bounding box center [89, 274] width 163 height 12
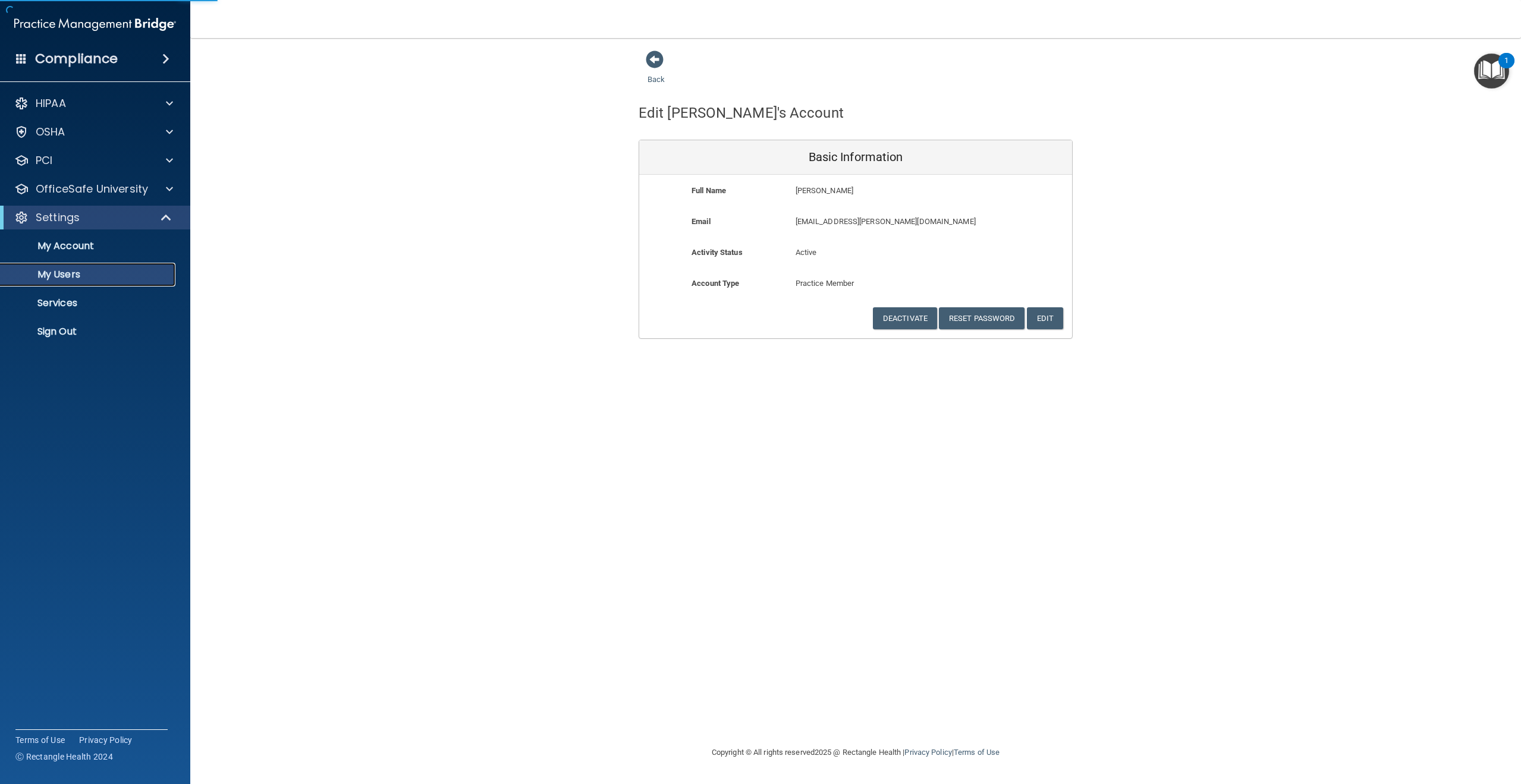
select select "20"
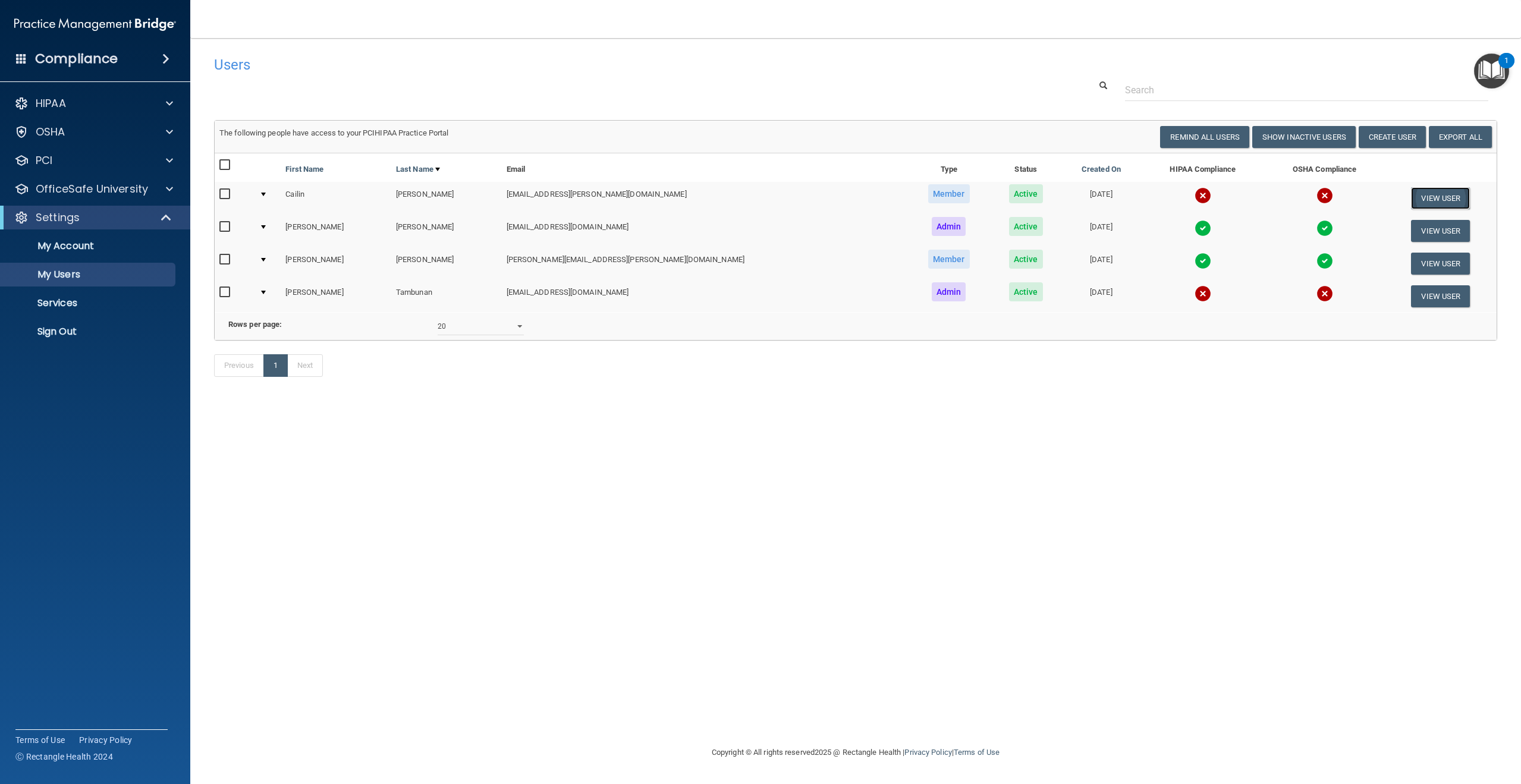
click at [1413, 193] on button "View User" at bounding box center [1441, 198] width 59 height 22
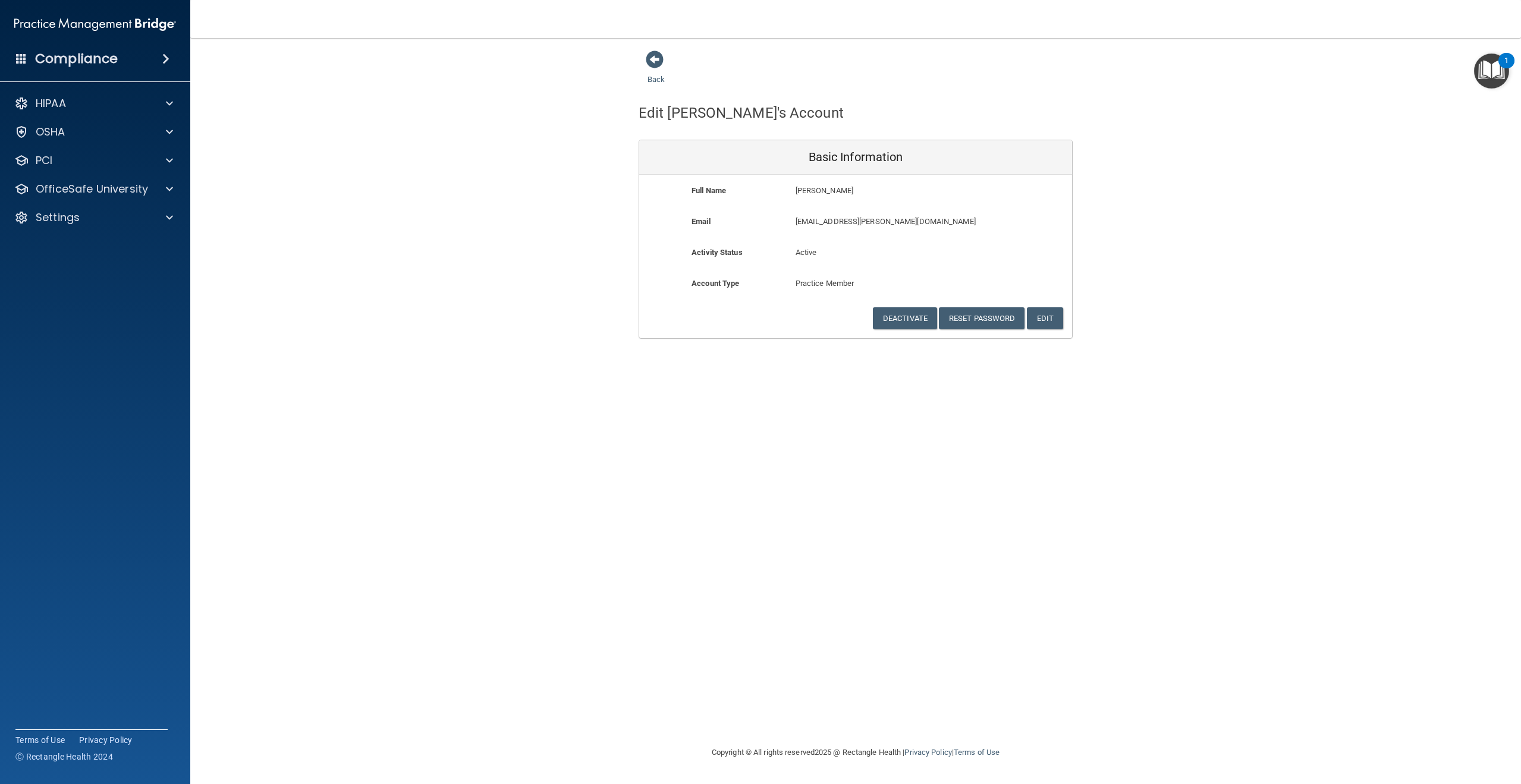
click at [689, 416] on div "Back Edit Cailin's Account Basic Information Full Name Cailin Arandia Cailin La…" at bounding box center [855, 392] width 1284 height 683
click at [78, 212] on p "Settings" at bounding box center [57, 217] width 44 height 14
click at [69, 271] on p "My Users" at bounding box center [89, 274] width 163 height 12
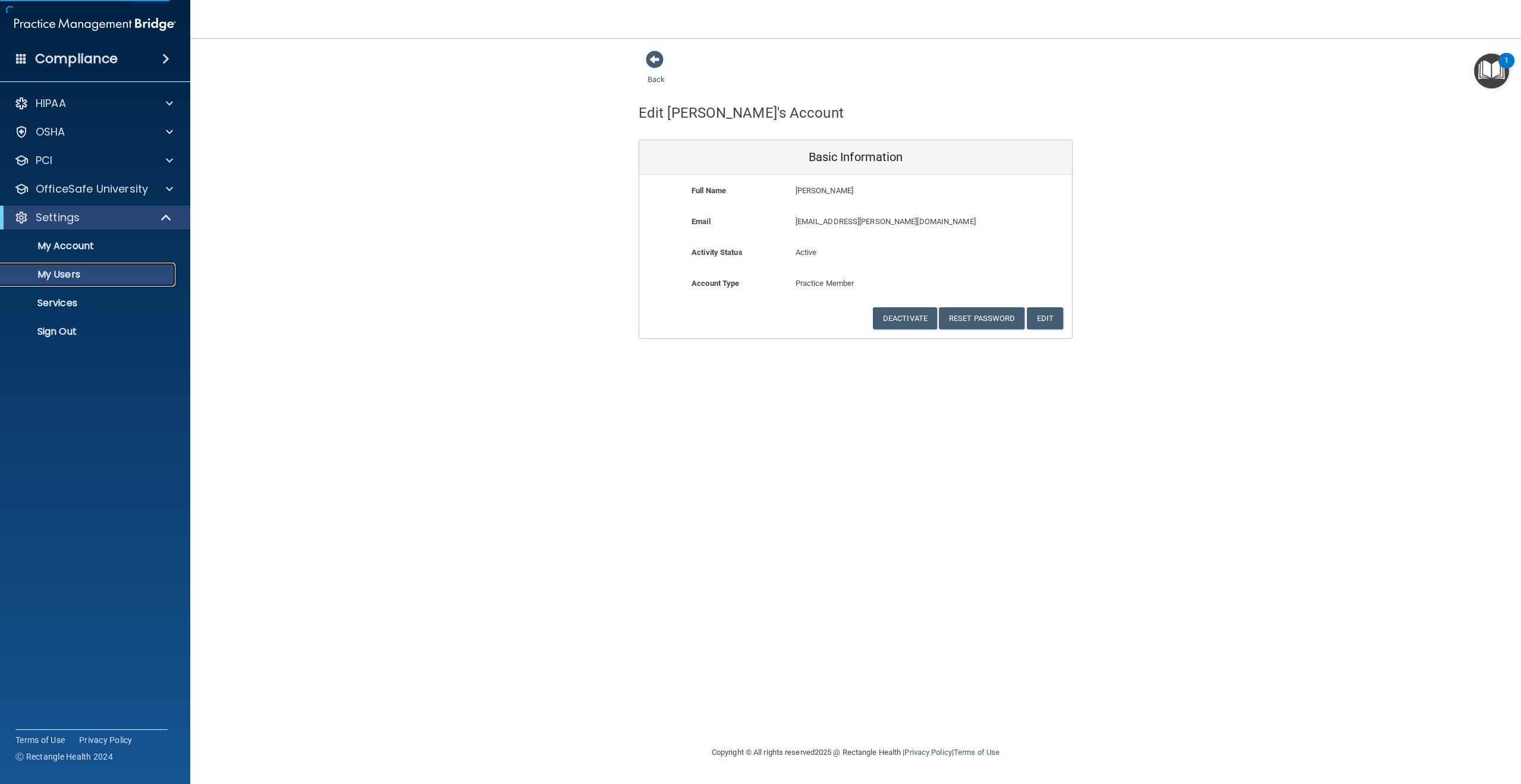
select select "20"
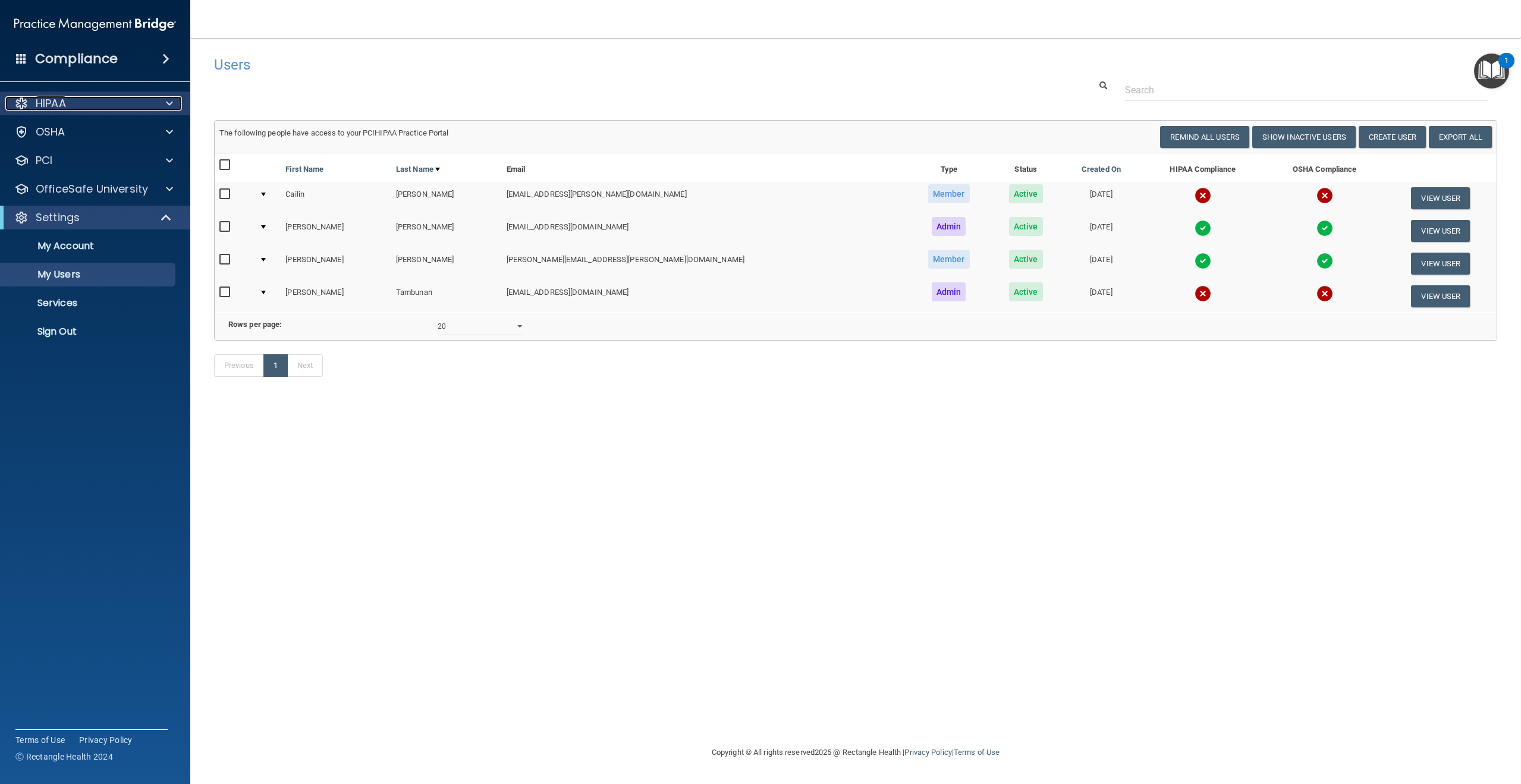
click at [181, 100] on div at bounding box center [167, 103] width 30 height 14
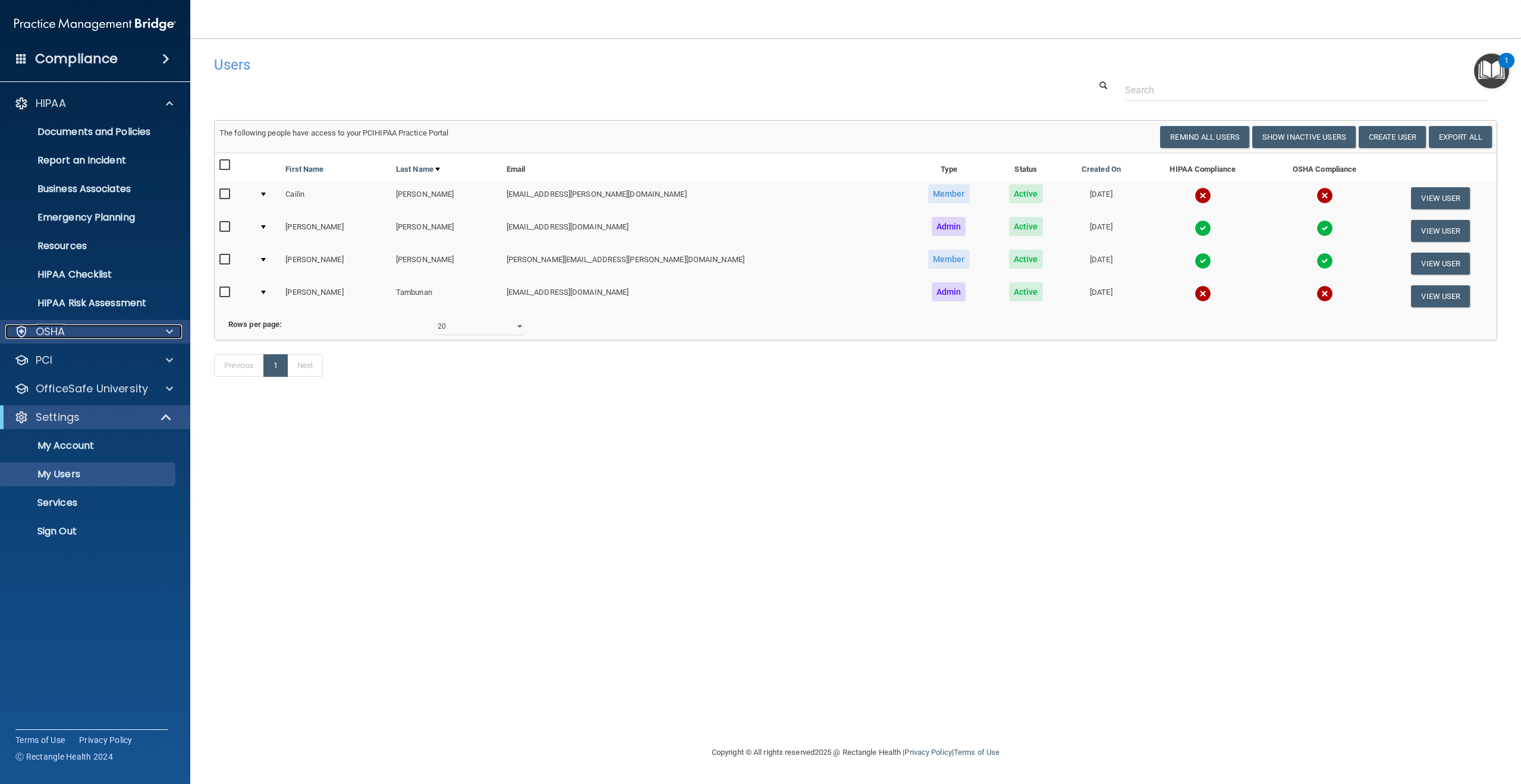
click at [175, 328] on div at bounding box center [167, 331] width 30 height 14
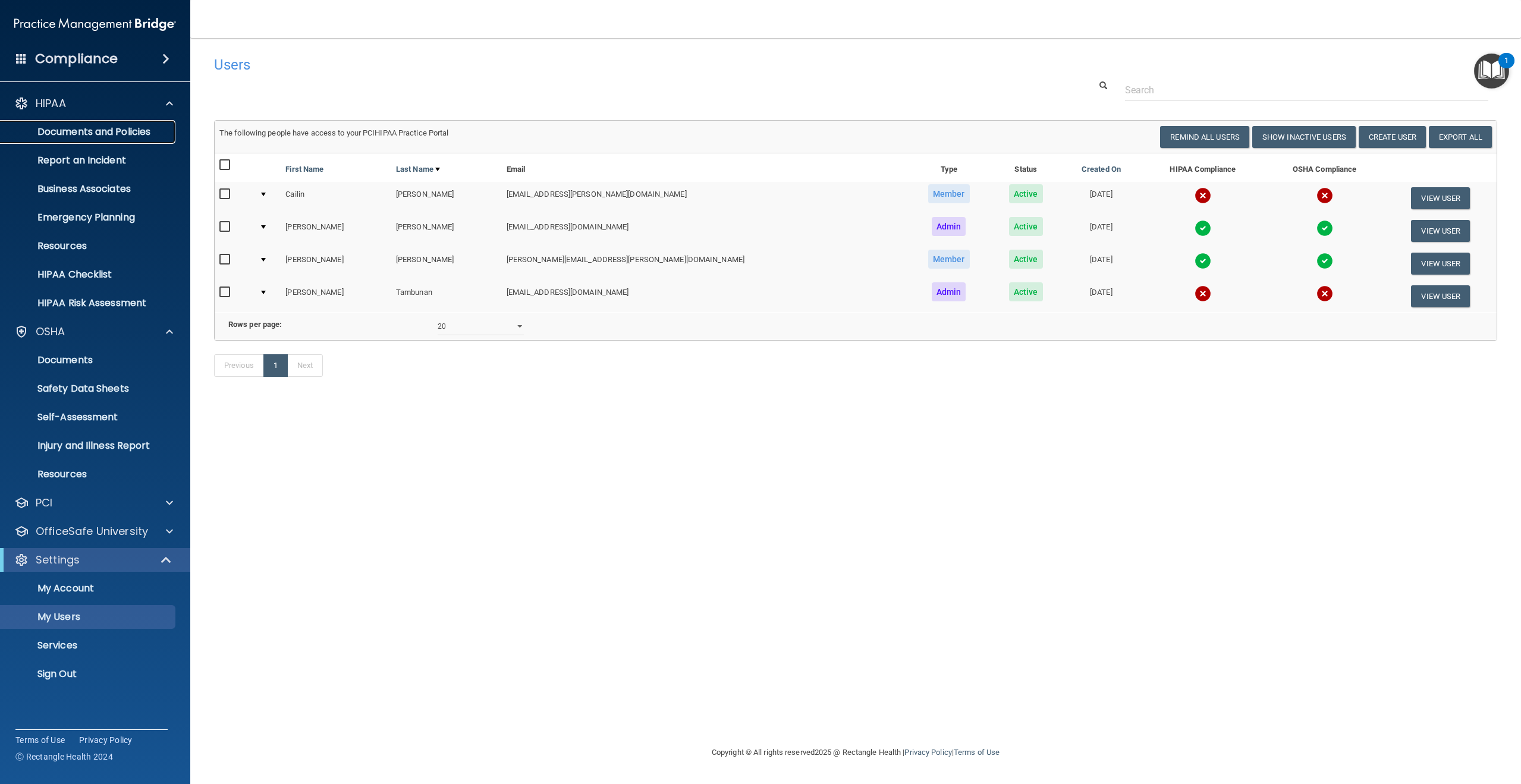
click at [80, 137] on p "Documents and Policies" at bounding box center [89, 131] width 163 height 12
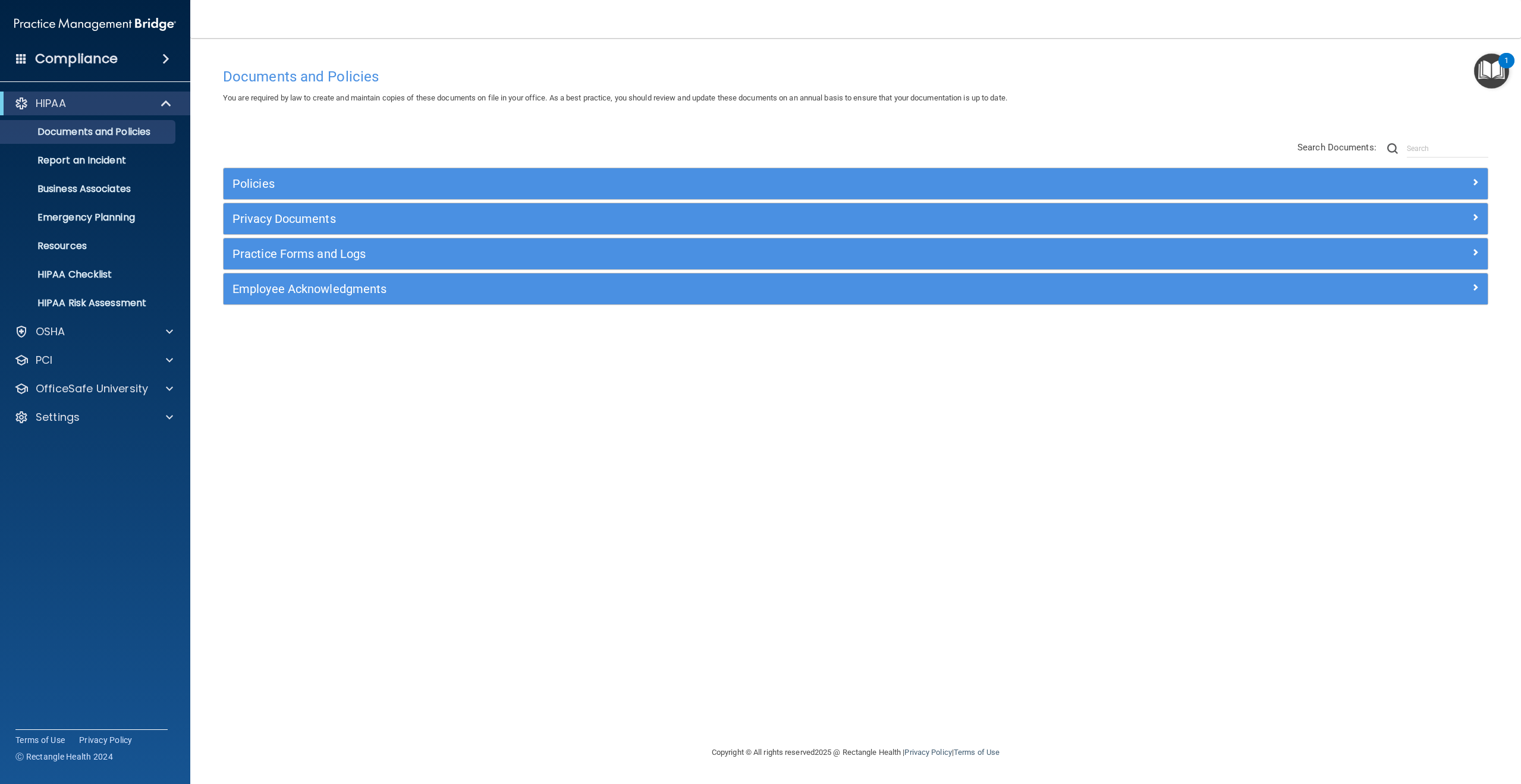
click at [296, 166] on div "Policies Select All (Unselect 0) Unselect All Print Selected (0) Acceptable Use…" at bounding box center [855, 224] width 1284 height 189
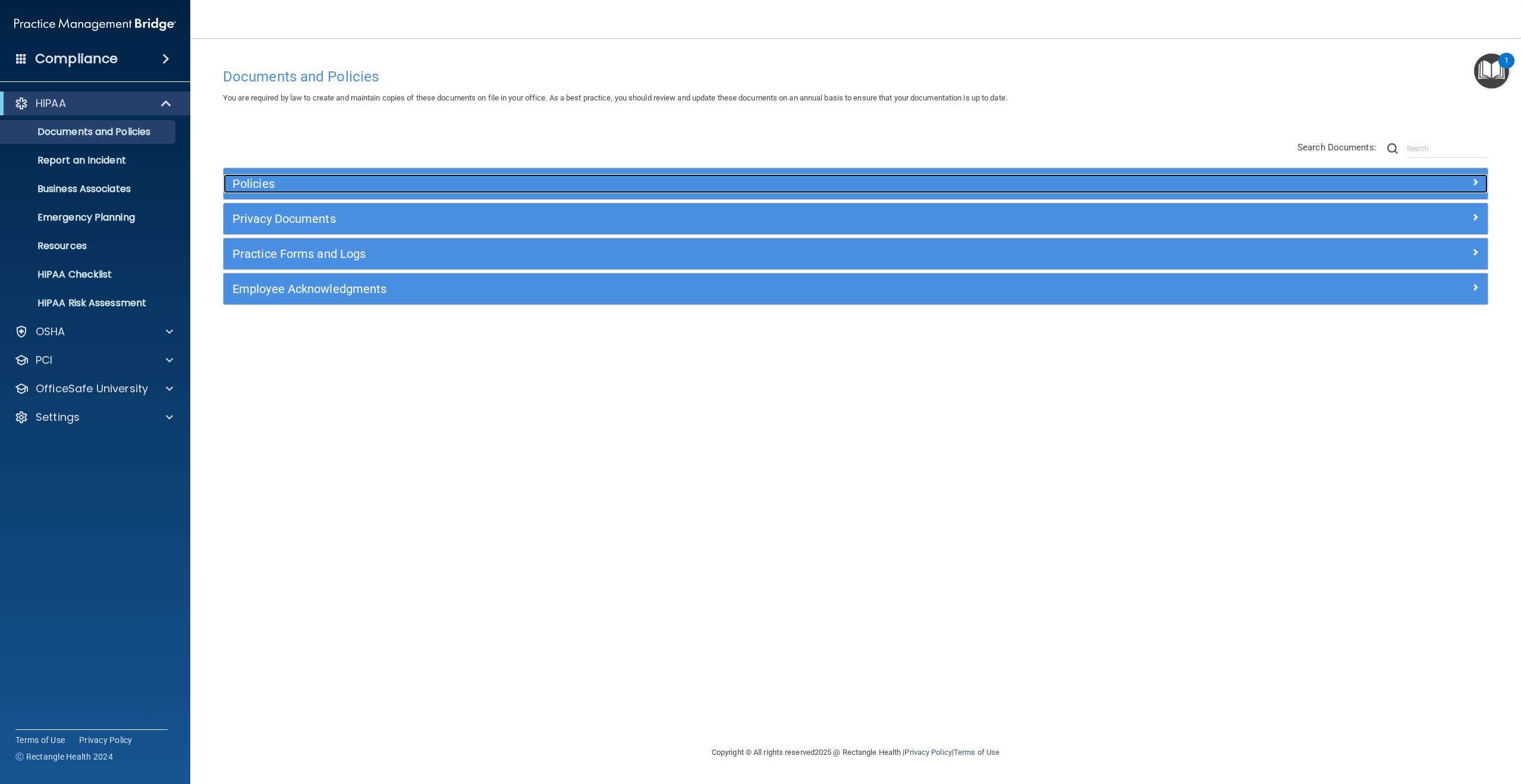
click at [285, 175] on div "Policies" at bounding box center [698, 183] width 949 height 19
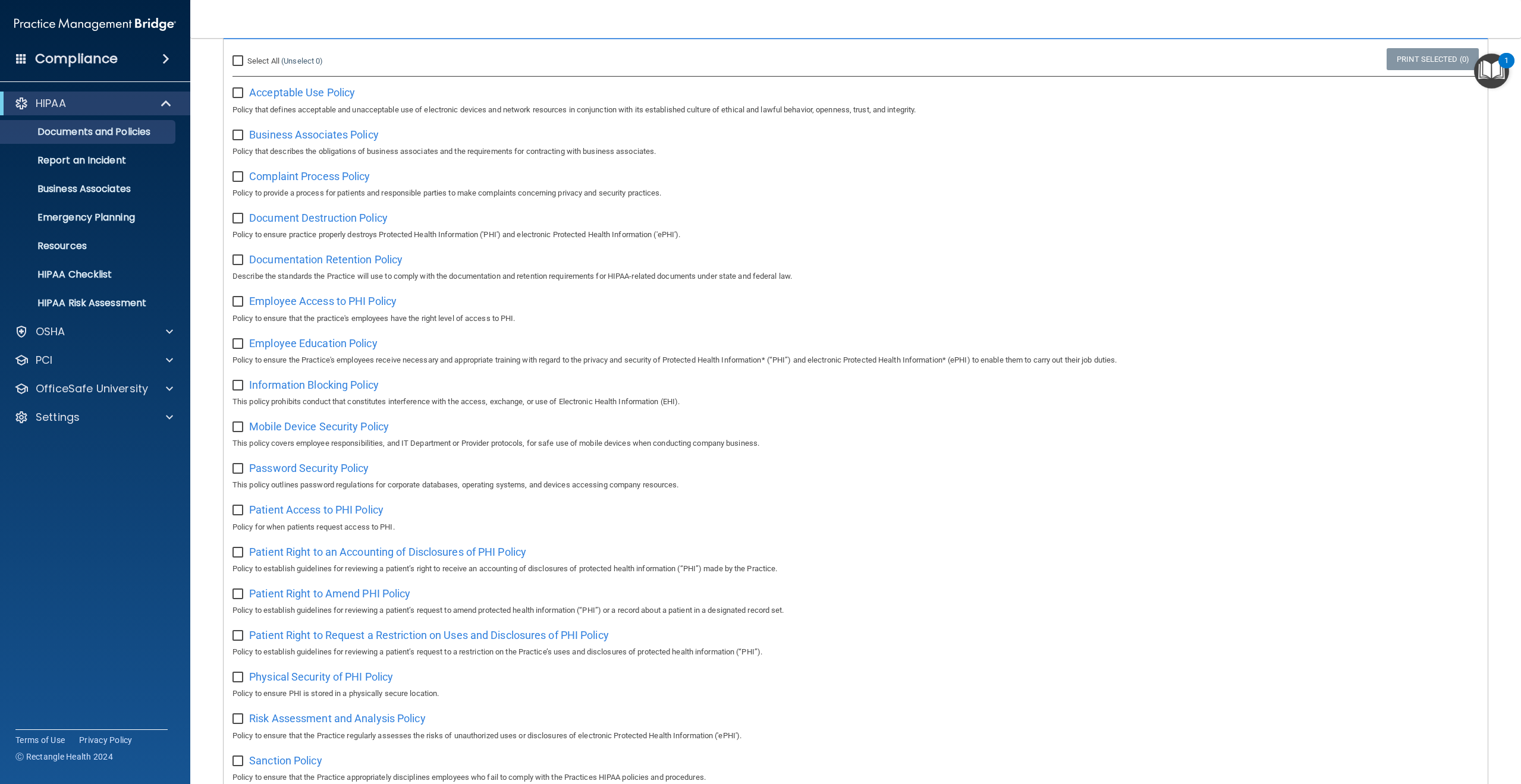
scroll to position [179, 0]
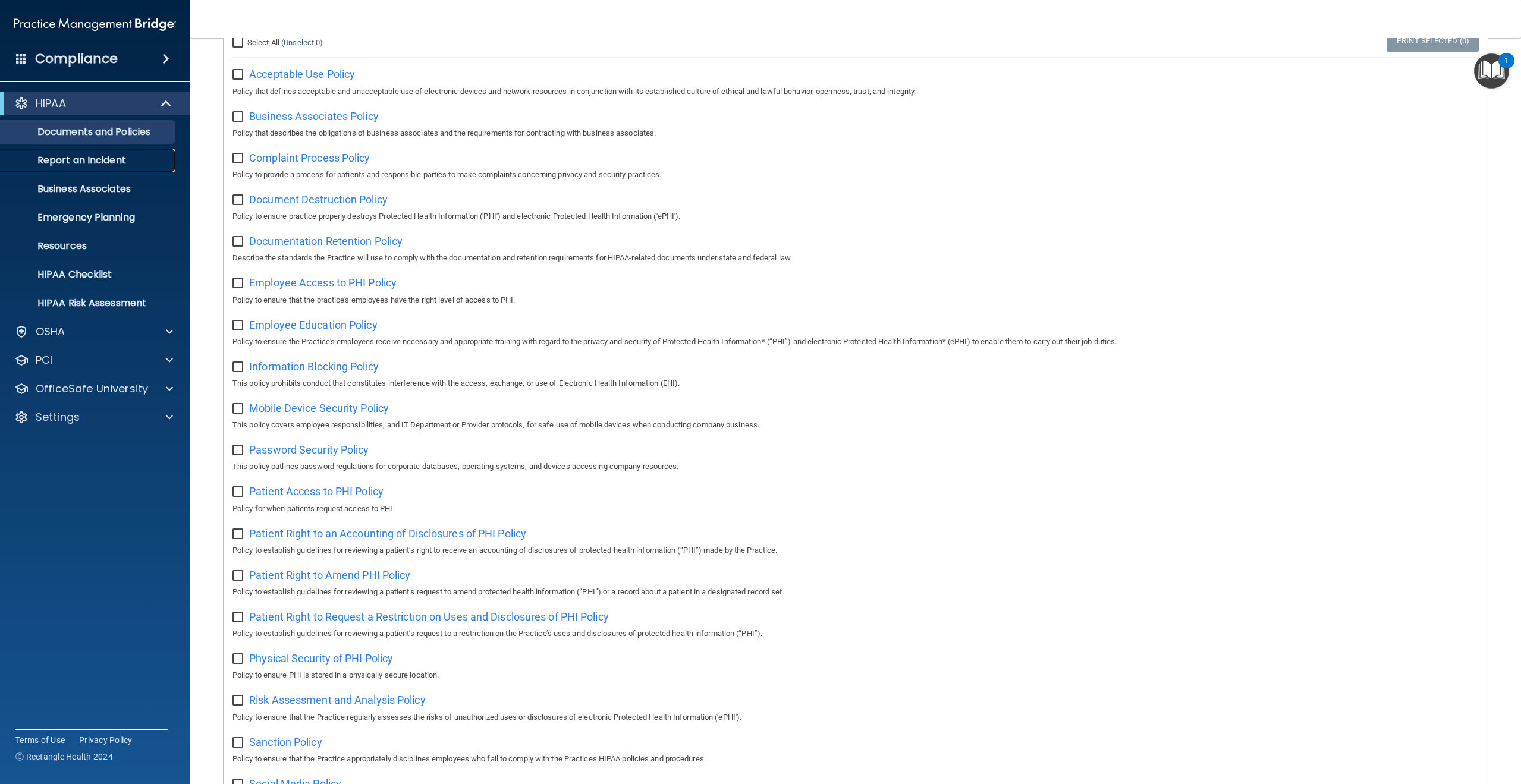
click at [67, 161] on p "Report an Incident" at bounding box center [89, 160] width 163 height 12
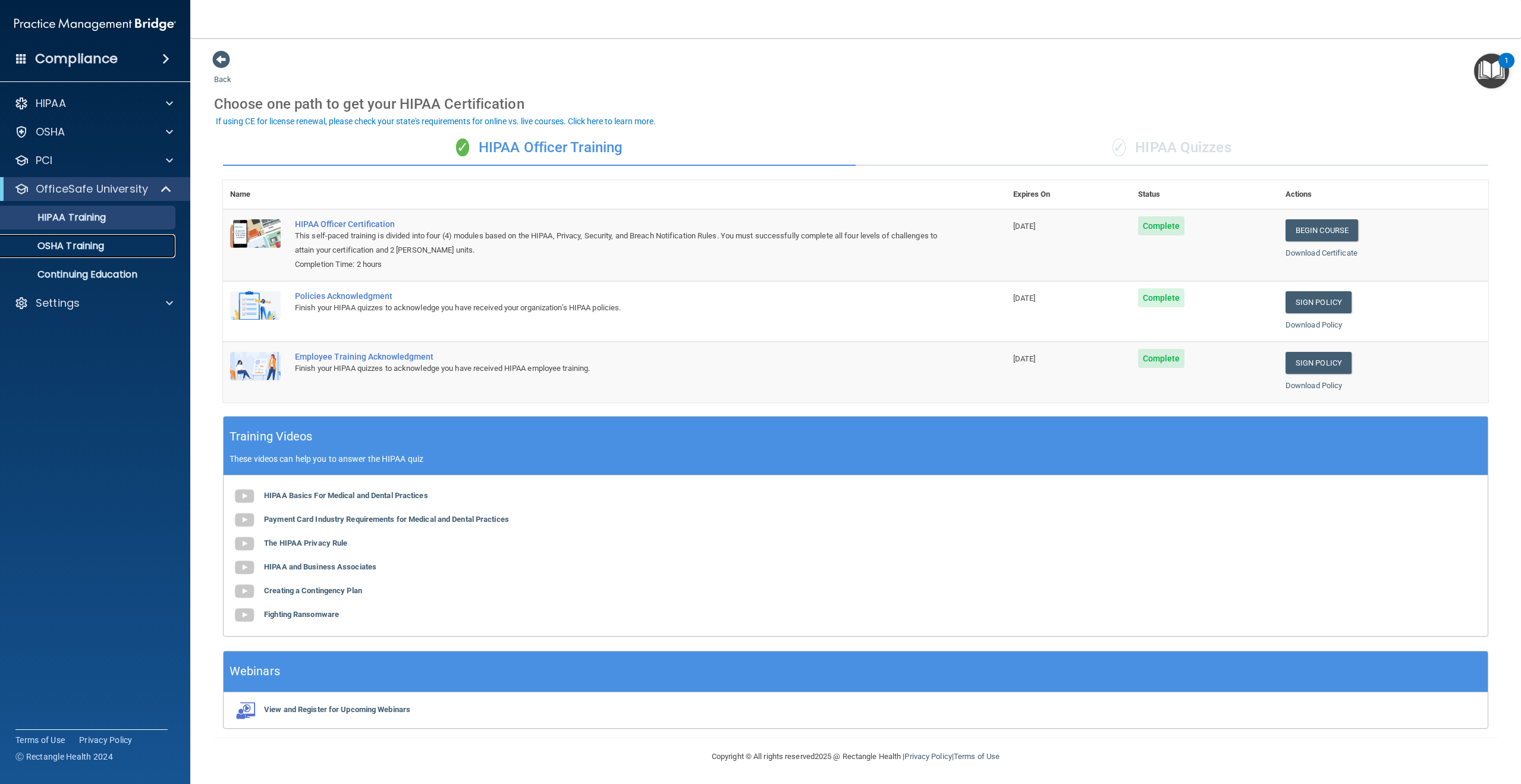
click at [101, 246] on p "OSHA Training" at bounding box center [56, 245] width 96 height 12
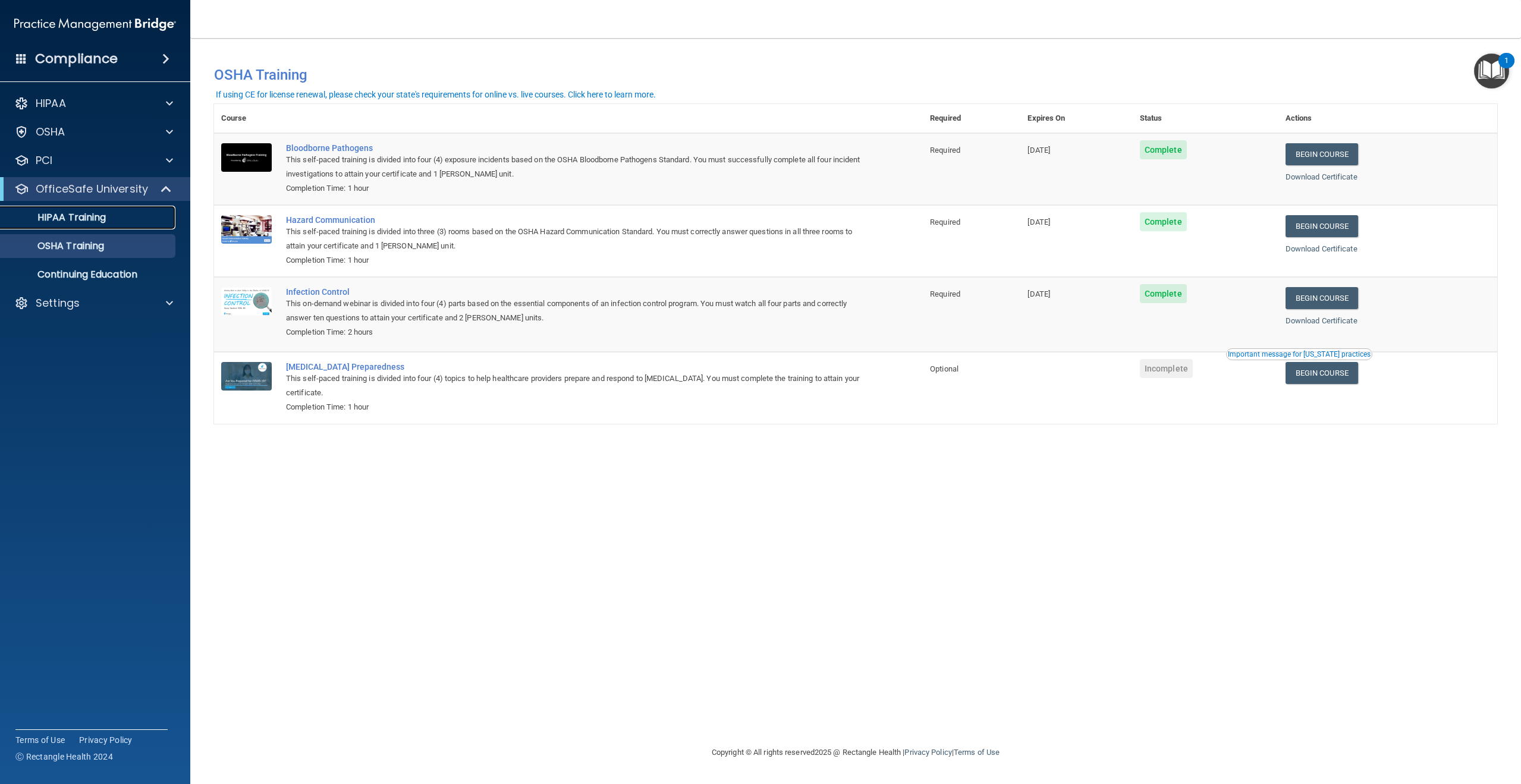
click at [76, 225] on link "HIPAA Training" at bounding box center [82, 217] width 188 height 23
